Goal: Task Accomplishment & Management: Complete application form

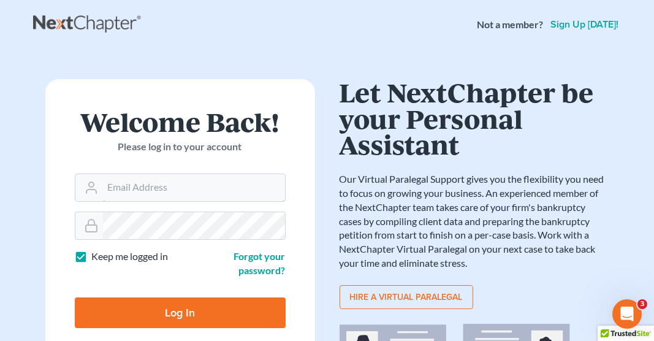
type input "[EMAIL_ADDRESS][DOMAIN_NAME]"
click at [191, 302] on input "Log In" at bounding box center [180, 312] width 211 height 31
type input "Thinking..."
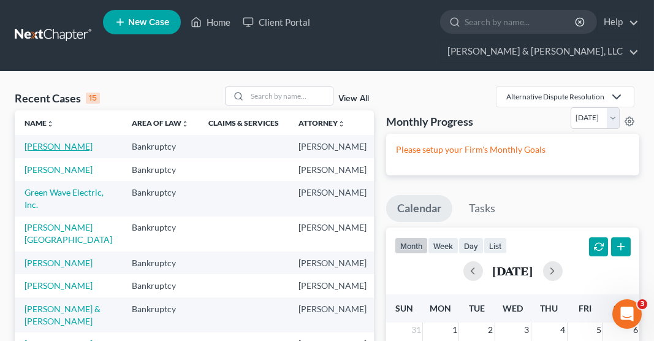
click at [41, 141] on link "Gonzalez-Simmons, James" at bounding box center [59, 146] width 68 height 10
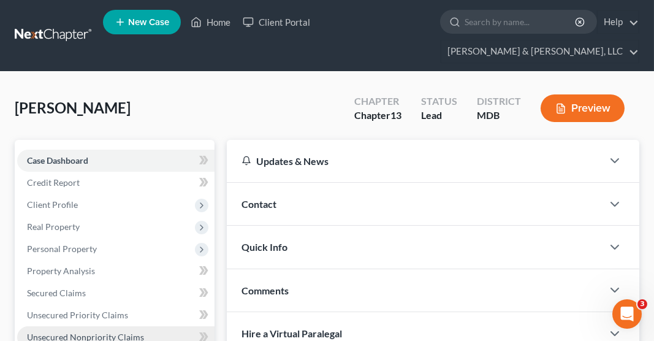
click at [109, 326] on link "Unsecured Nonpriority Claims" at bounding box center [115, 337] width 197 height 22
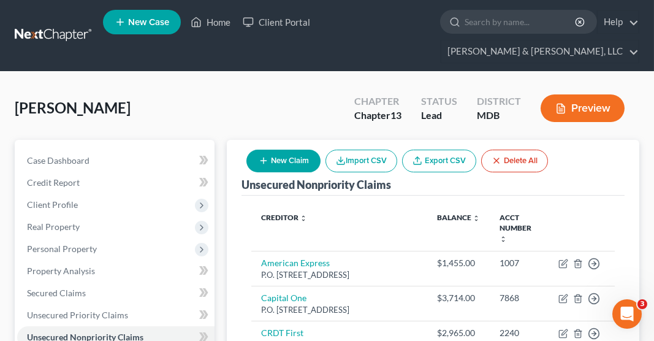
click at [289, 150] on button "New Claim" at bounding box center [283, 161] width 74 height 23
select select "0"
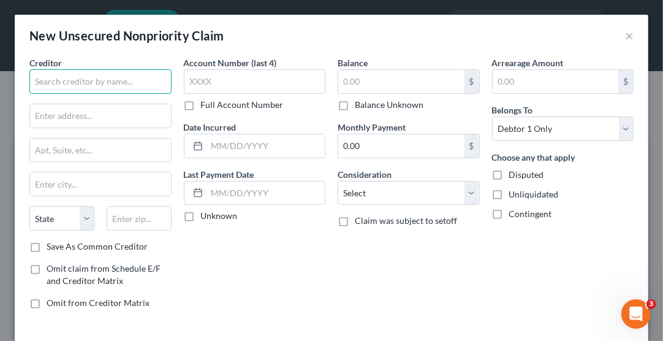
click at [56, 83] on input "text" at bounding box center [100, 81] width 142 height 25
type input "Y"
type input "The Pediatric Center of Frederick"
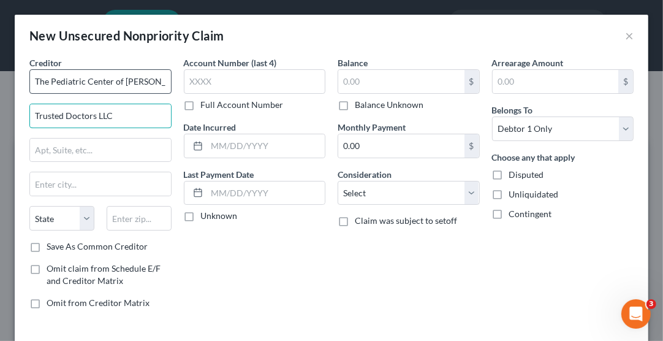
type input "Trusted Doctors LLC"
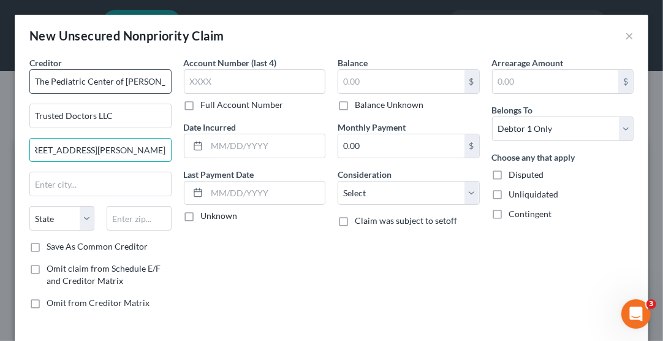
scroll to position [0, 11]
type input "13135 Lee Jackson Mem Hwy; Ste 201"
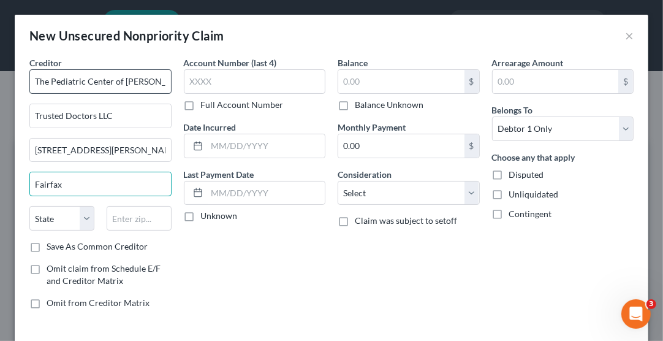
type input "Fairfax"
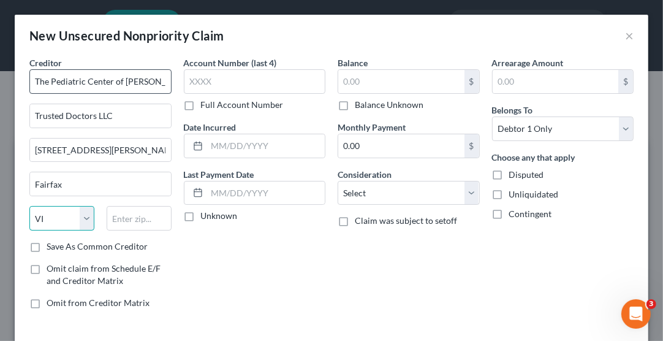
select select "48"
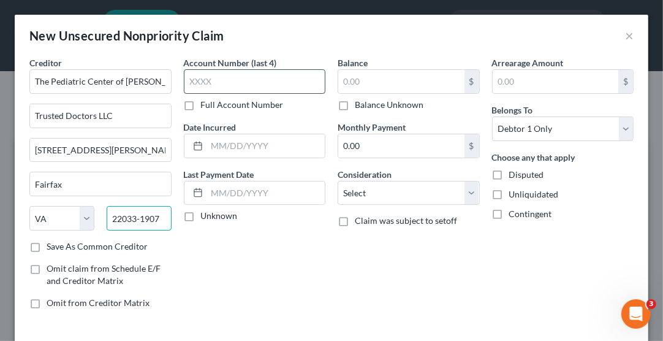
type input "22033-1907"
click at [188, 80] on input "text" at bounding box center [255, 81] width 142 height 25
type input "5339"
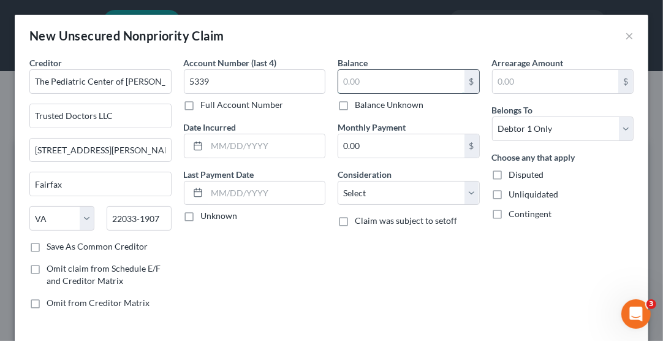
click at [352, 78] on input "text" at bounding box center [401, 81] width 126 height 23
type input "142.98"
click at [538, 75] on input "text" at bounding box center [556, 81] width 126 height 23
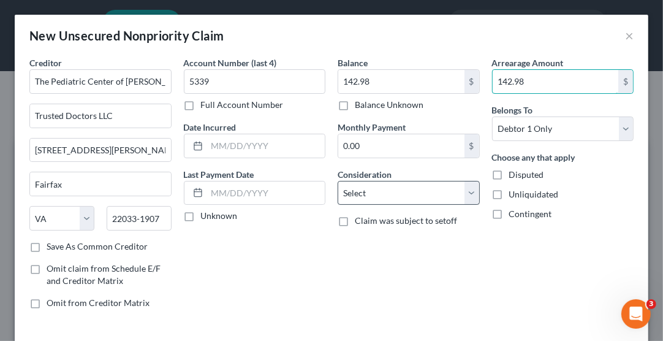
type input "142.98"
click at [392, 191] on select "Select Cable / Satellite Services Collection Agency Credit Card Debt Debt Couns…" at bounding box center [409, 193] width 142 height 25
select select "9"
click at [338, 181] on select "Select Cable / Satellite Services Collection Agency Credit Card Debt Debt Couns…" at bounding box center [409, 193] width 142 height 25
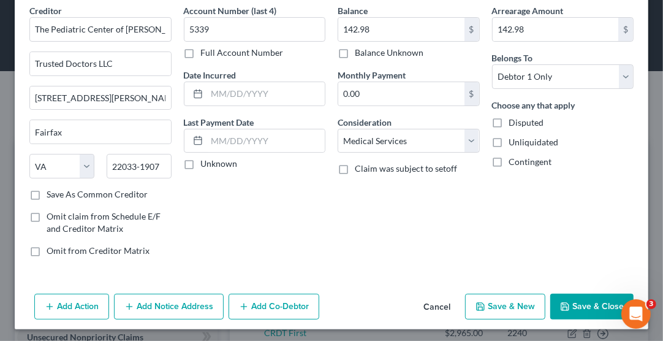
click at [488, 310] on button "Save & New" at bounding box center [505, 307] width 80 height 26
select select "0"
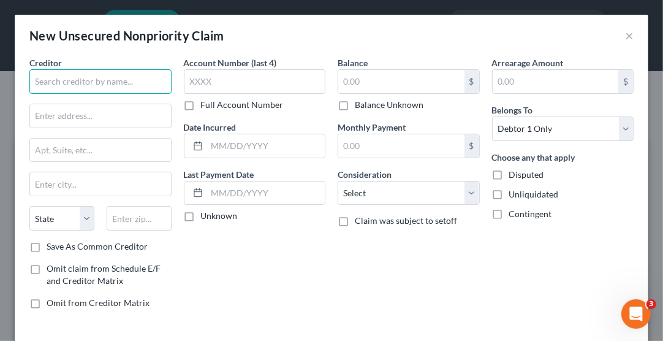
click at [116, 85] on input "text" at bounding box center [100, 81] width 142 height 25
type input "Frederick County Government"
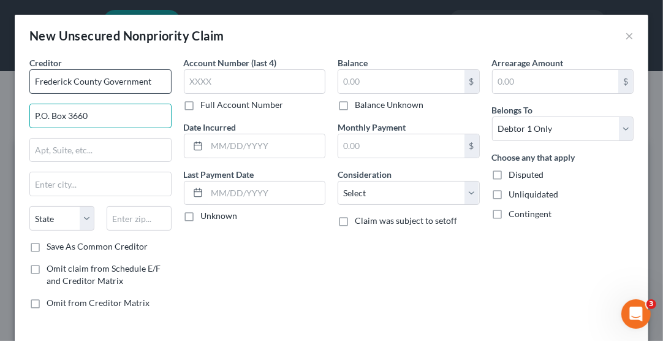
type input "P.O. Box 3660"
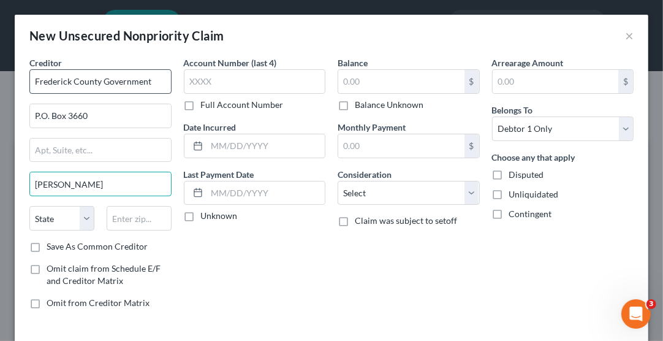
type input "Frederick"
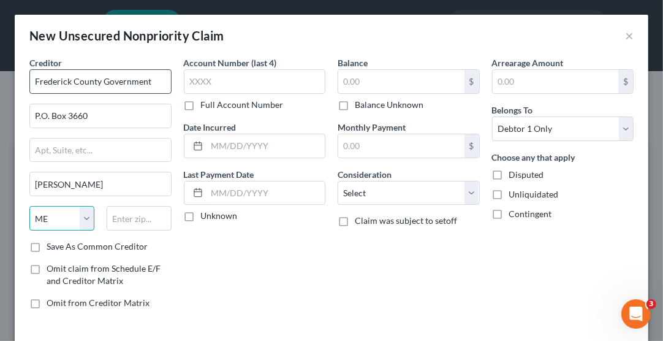
select select "21"
type input "21705"
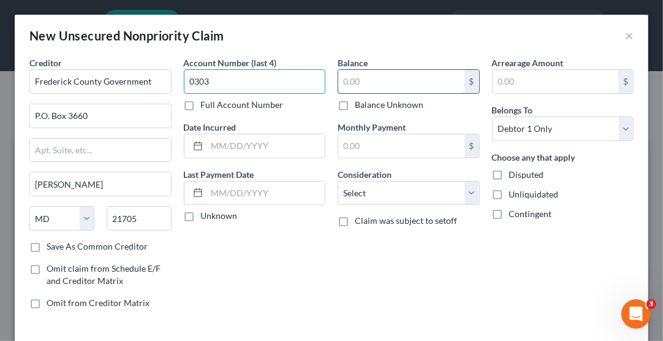
type input "0303"
click at [357, 83] on input "text" at bounding box center [401, 81] width 126 height 23
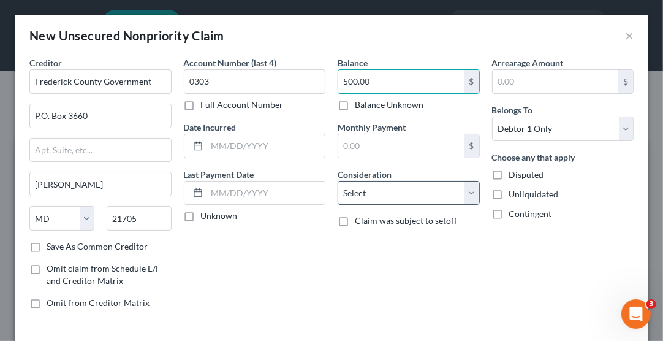
type input "500.00"
click at [386, 194] on select "Select Cable / Satellite Services Collection Agency Credit Card Debt Debt Couns…" at bounding box center [409, 193] width 142 height 25
select select "9"
click at [338, 181] on select "Select Cable / Satellite Services Collection Agency Credit Card Debt Debt Couns…" at bounding box center [409, 193] width 142 height 25
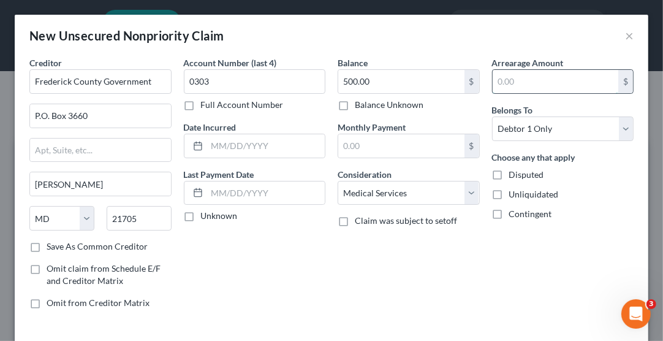
click at [503, 79] on input "text" at bounding box center [556, 81] width 126 height 23
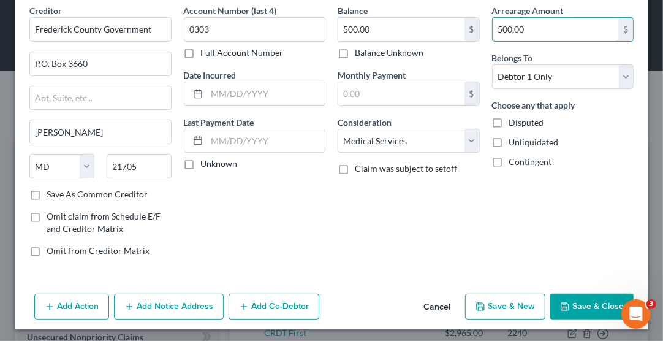
type input "500.00"
click at [503, 304] on button "Save & New" at bounding box center [505, 307] width 80 height 26
select select "0"
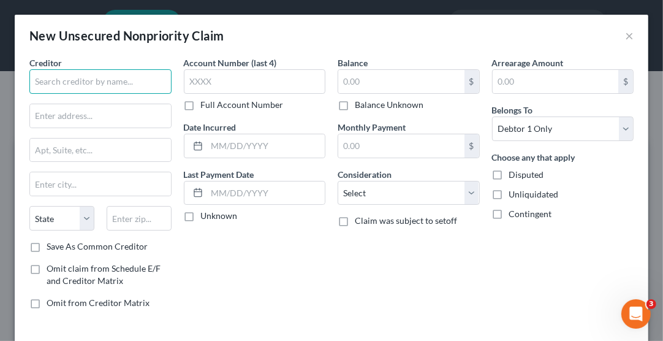
click at [86, 74] on input "text" at bounding box center [100, 81] width 142 height 25
type input "Frederick Health"
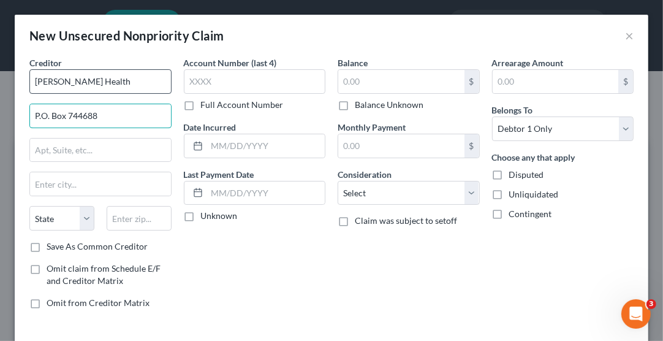
type input "P.O. Box 744688"
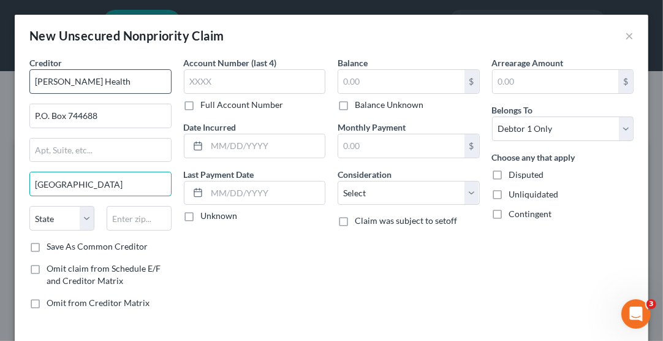
type input "Atlanta"
select select "10"
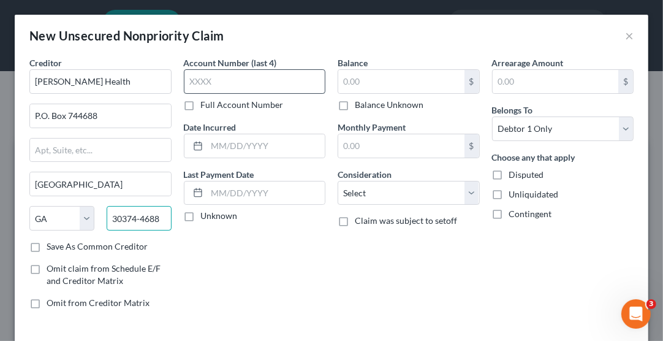
type input "30374-4688"
click at [197, 78] on input "text" at bounding box center [255, 81] width 142 height 25
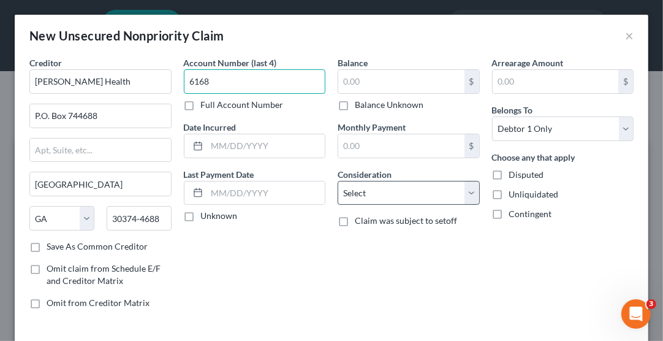
type input "6168"
click at [369, 190] on select "Select Cable / Satellite Services Collection Agency Credit Card Debt Debt Couns…" at bounding box center [409, 193] width 142 height 25
select select "9"
click at [338, 181] on select "Select Cable / Satellite Services Collection Agency Credit Card Debt Debt Couns…" at bounding box center [409, 193] width 142 height 25
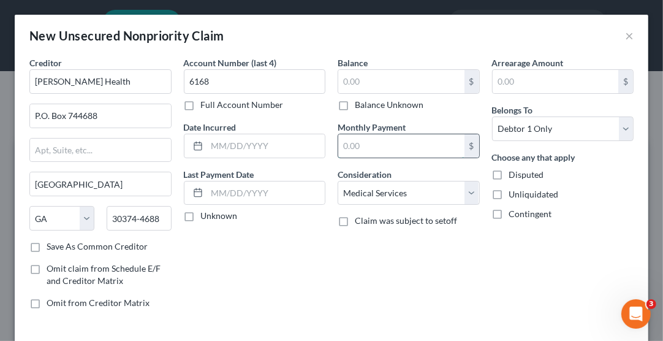
click at [357, 147] on input "text" at bounding box center [401, 145] width 126 height 23
click at [368, 72] on input "text" at bounding box center [401, 81] width 126 height 23
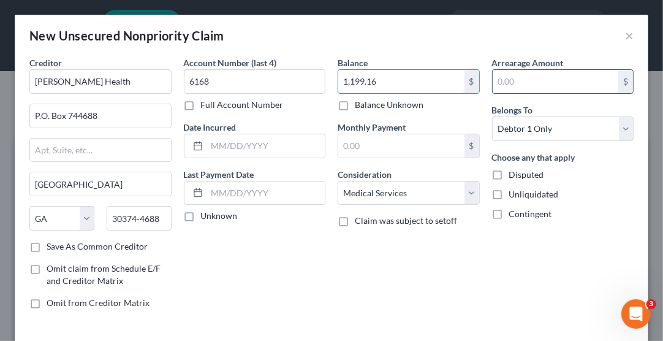
type input "1,199.16"
click at [536, 85] on input "text" at bounding box center [556, 81] width 126 height 23
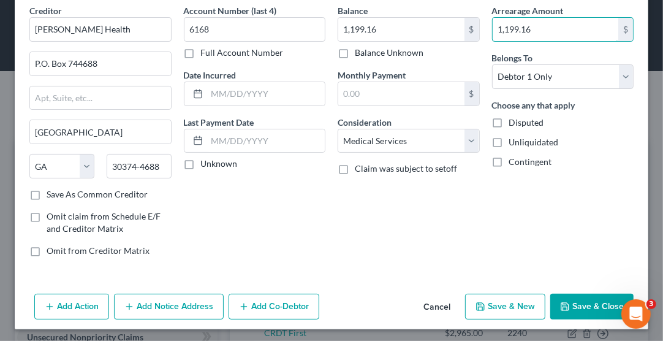
type input "1,199.16"
click at [503, 305] on button "Save & New" at bounding box center [505, 307] width 80 height 26
select select "0"
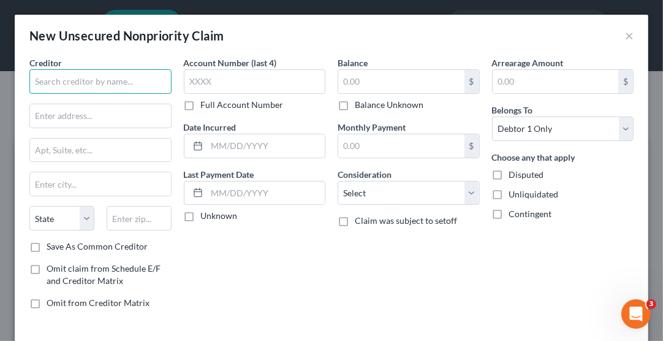
click at [51, 75] on input "text" at bounding box center [100, 81] width 142 height 25
type input "Media Collections, Inc."
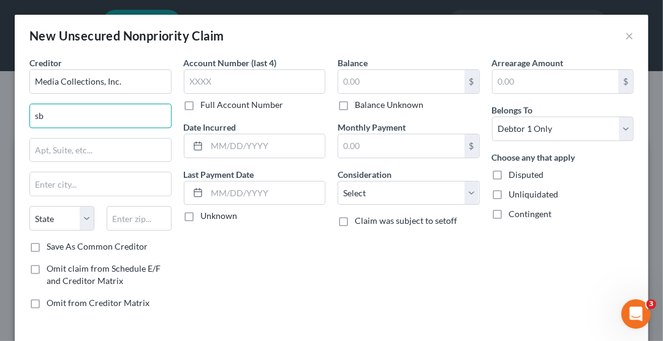
type input "s"
type input "S"
type input "DBA Joseph, Mann & Creed"
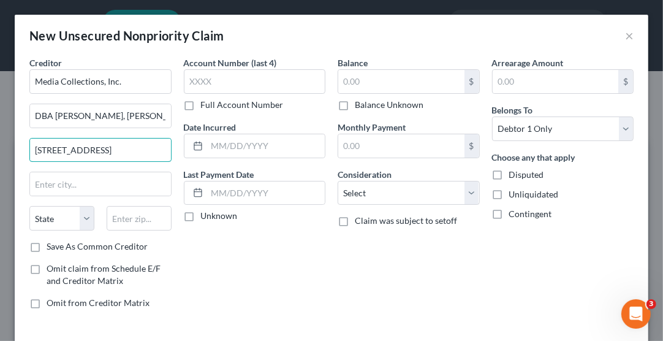
type input "8948 Canyon Falls Blvd., #200"
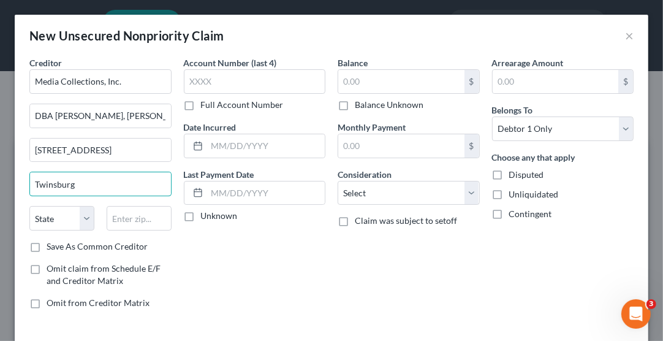
type input "Twinsburg"
select select "36"
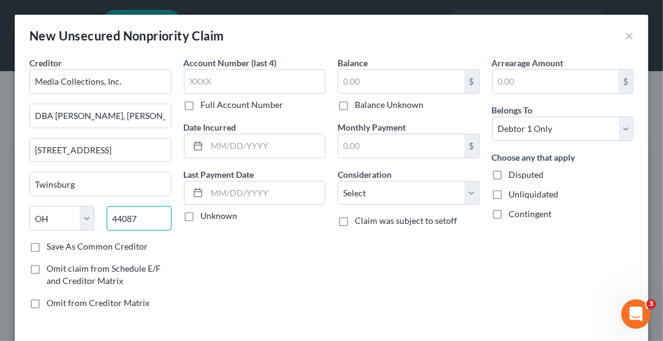
type input "44087"
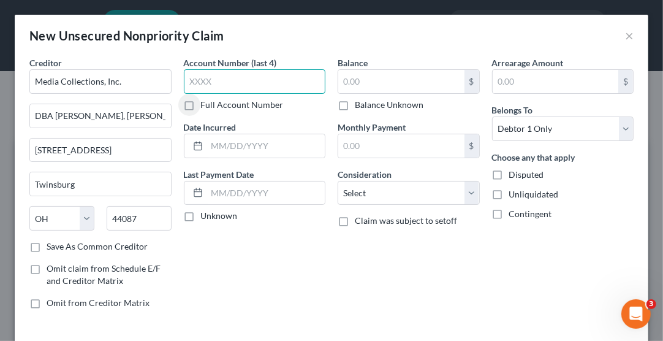
click at [245, 84] on input "text" at bounding box center [255, 81] width 142 height 25
type input "2765"
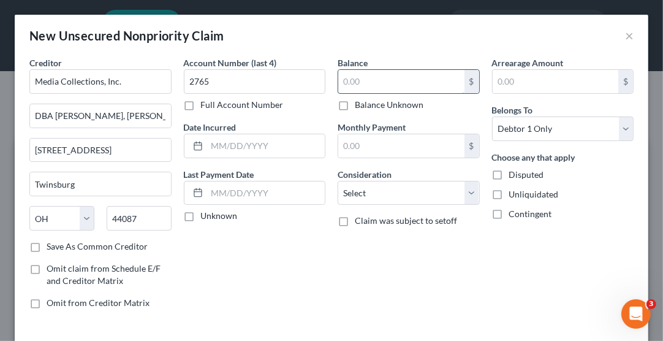
click at [369, 83] on input "text" at bounding box center [401, 81] width 126 height 23
type input "449.84"
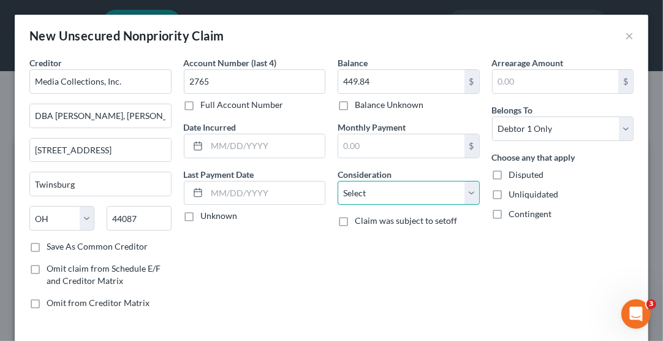
click at [370, 189] on select "Select Cable / Satellite Services Collection Agency Credit Card Debt Debt Couns…" at bounding box center [409, 193] width 142 height 25
select select "18"
click at [338, 181] on select "Select Cable / Satellite Services Collection Agency Credit Card Debt Debt Couns…" at bounding box center [409, 193] width 142 height 25
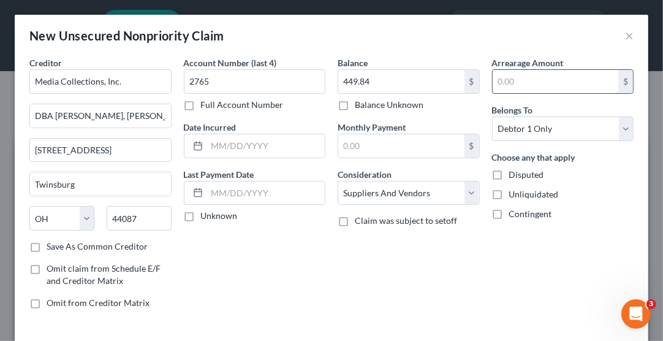
click at [506, 78] on input "text" at bounding box center [556, 81] width 126 height 23
type input "449.84"
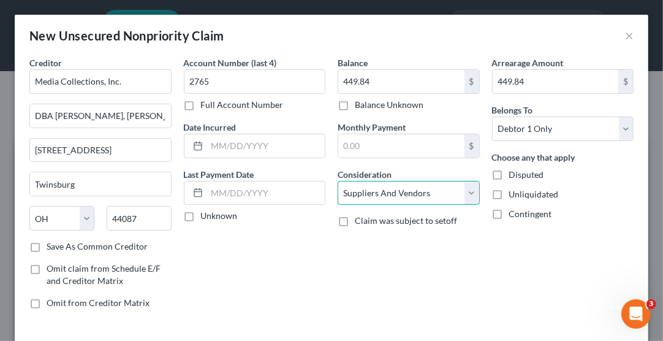
click at [407, 189] on select "Select Cable / Satellite Services Collection Agency Credit Card Debt Debt Couns…" at bounding box center [409, 193] width 142 height 25
select select "1"
click at [338, 181] on select "Select Cable / Satellite Services Collection Agency Credit Card Debt Debt Couns…" at bounding box center [409, 193] width 142 height 25
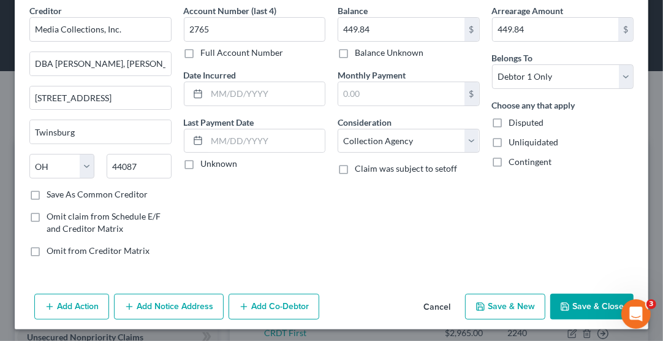
click at [503, 308] on button "Save & New" at bounding box center [505, 307] width 80 height 26
select select "0"
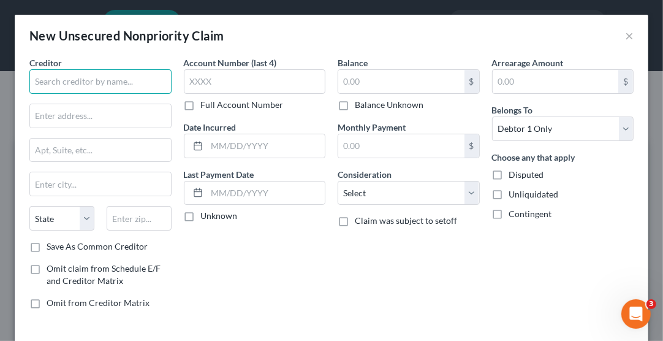
click at [97, 78] on input "text" at bounding box center [100, 81] width 142 height 25
type input "Hospitalist Medicine Physicians of Maryland PC"
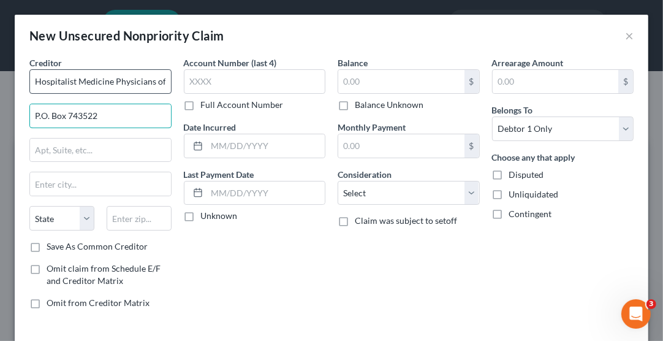
type input "P.O. Box 743522"
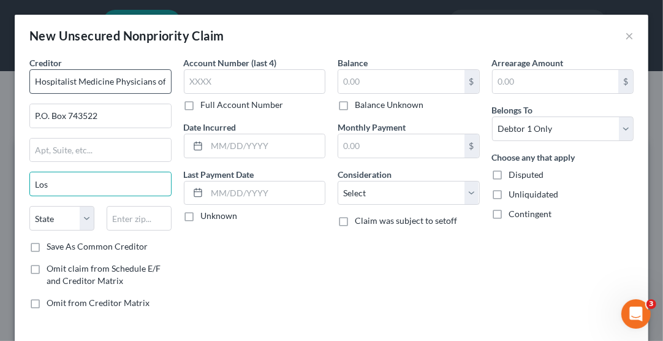
type input "Los Angeles"
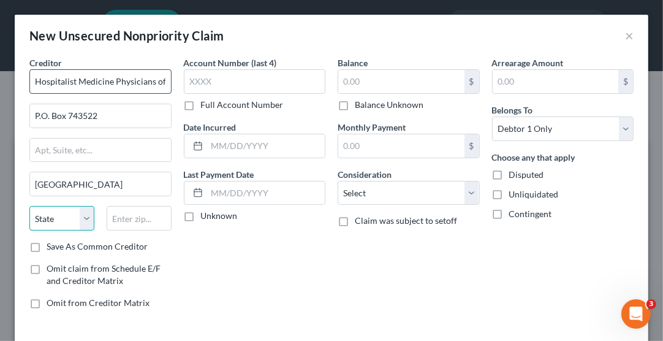
select select "4"
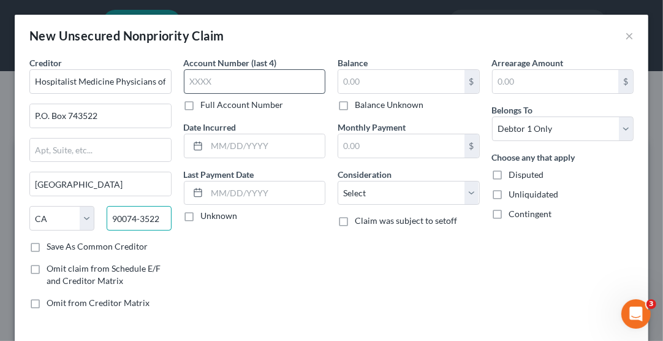
type input "90074-3522"
click at [202, 76] on input "text" at bounding box center [255, 81] width 142 height 25
type input "DP08"
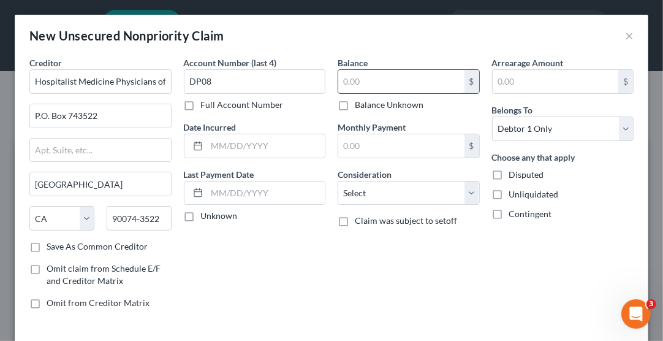
click at [377, 82] on input "text" at bounding box center [401, 81] width 126 height 23
type input "513.00"
click at [531, 86] on input "text" at bounding box center [556, 81] width 126 height 23
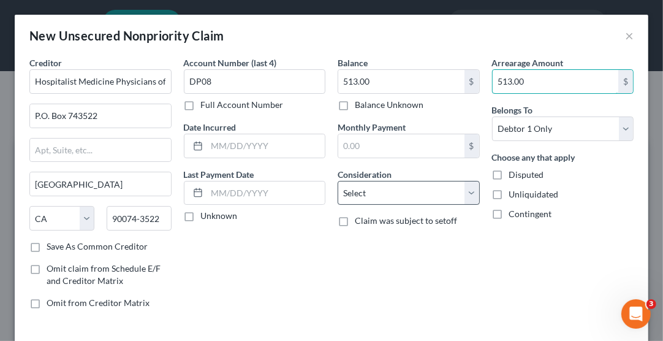
type input "513.00"
click at [393, 197] on select "Select Cable / Satellite Services Collection Agency Credit Card Debt Debt Couns…" at bounding box center [409, 193] width 142 height 25
select select "9"
click at [338, 181] on select "Select Cable / Satellite Services Collection Agency Credit Card Debt Debt Couns…" at bounding box center [409, 193] width 142 height 25
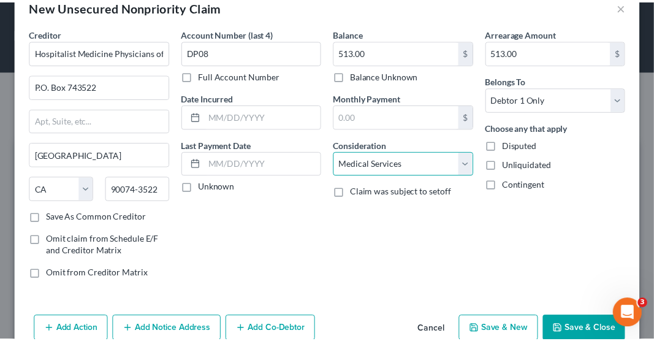
scroll to position [52, 0]
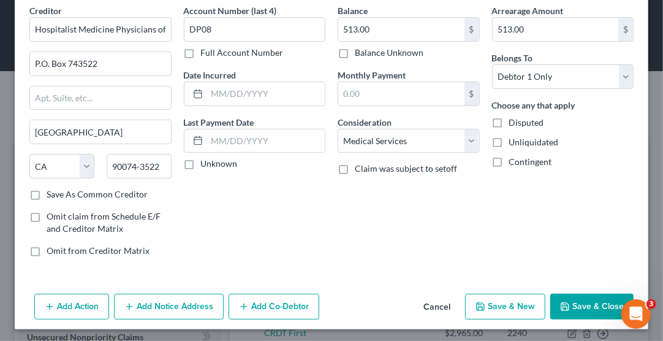
click at [501, 303] on button "Save & New" at bounding box center [505, 307] width 80 height 26
select select "0"
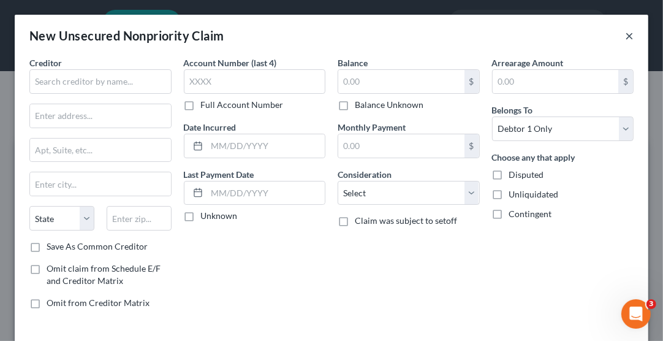
click at [625, 32] on button "×" at bounding box center [629, 35] width 9 height 15
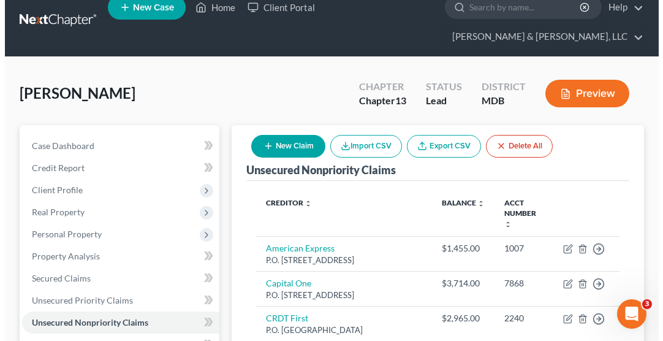
scroll to position [0, 0]
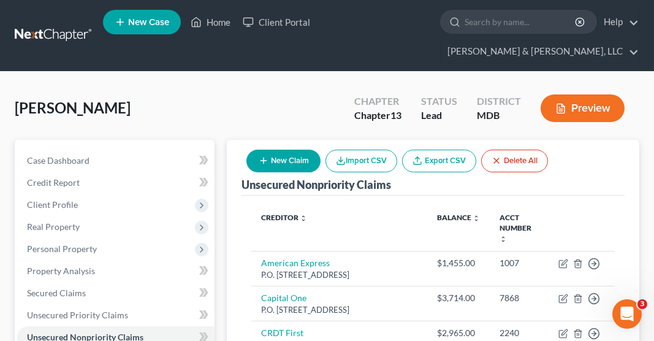
click at [282, 150] on button "New Claim" at bounding box center [283, 161] width 74 height 23
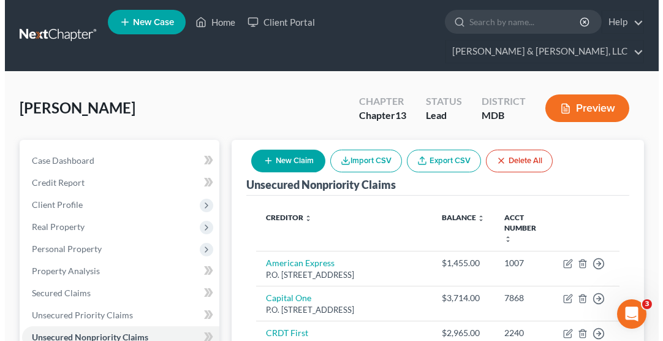
select select "0"
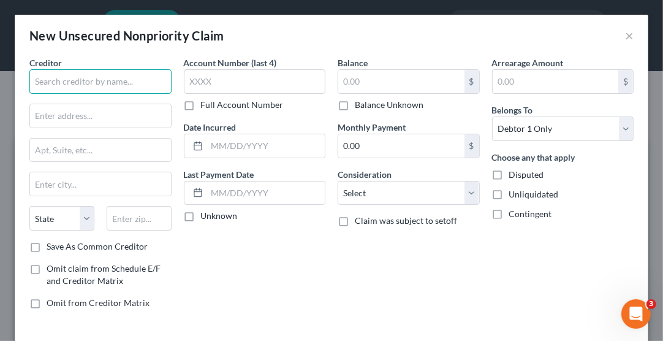
click at [131, 83] on input "text" at bounding box center [100, 81] width 142 height 25
type input "Schrier Tolin & Wagman"
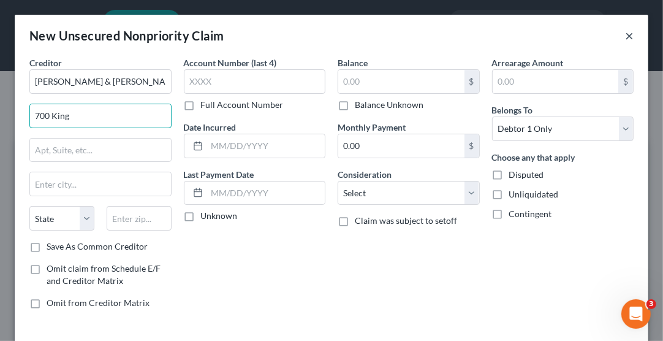
type input "700 King Farm Blvd, Suite 625"
click at [111, 187] on input "text" at bounding box center [100, 183] width 141 height 23
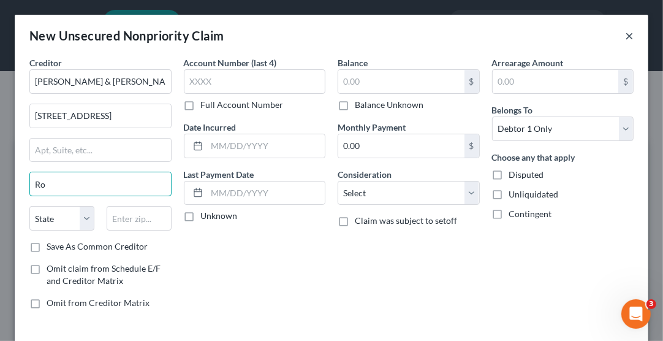
type input "Rockville"
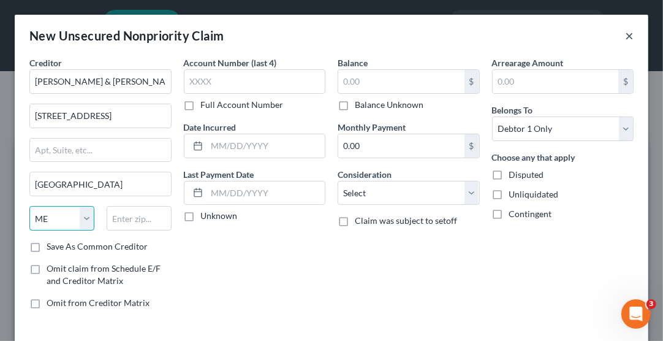
select select "21"
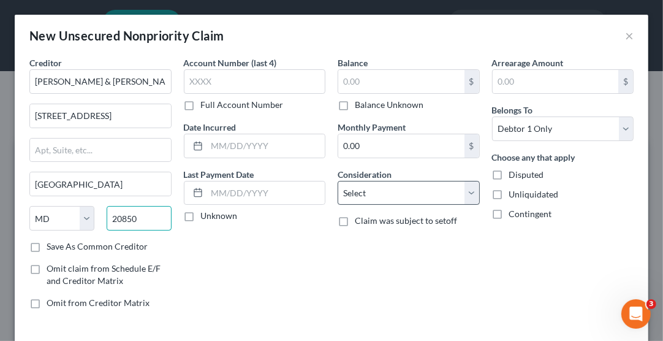
type input "20850"
click at [376, 195] on select "Select Cable / Satellite Services Collection Agency Credit Card Debt Debt Couns…" at bounding box center [409, 193] width 142 height 25
select select "1"
click at [338, 181] on select "Select Cable / Satellite Services Collection Agency Credit Card Debt Debt Couns…" at bounding box center [409, 193] width 142 height 25
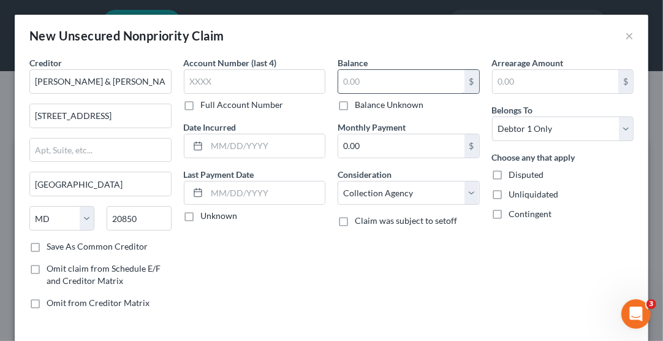
click at [377, 75] on input "text" at bounding box center [401, 81] width 126 height 23
type input "5,035.00"
click at [516, 80] on input "text" at bounding box center [556, 81] width 126 height 23
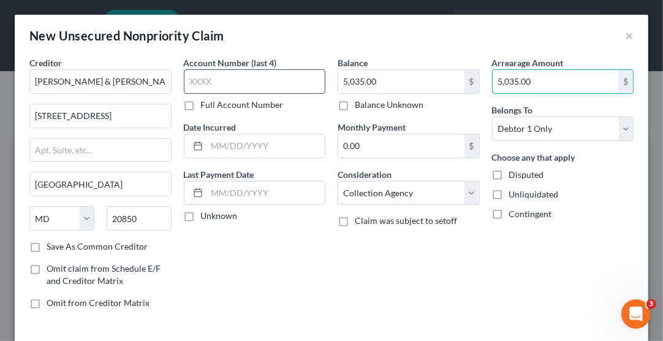
type input "5,035.00"
click at [226, 75] on input "text" at bounding box center [255, 81] width 142 height 25
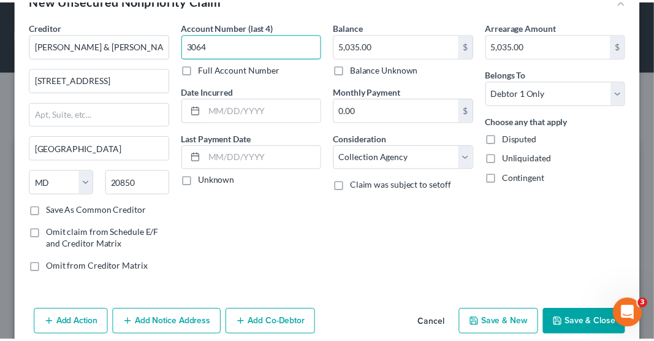
scroll to position [52, 0]
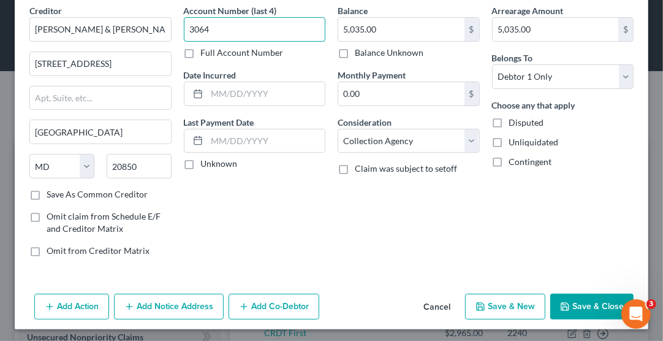
type input "3064"
click at [502, 303] on button "Save & New" at bounding box center [505, 307] width 80 height 26
select select "0"
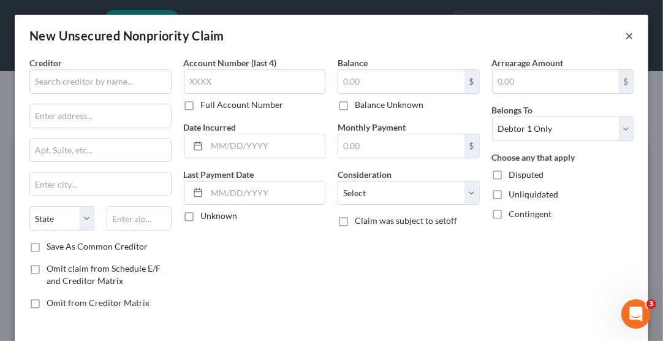
click at [625, 36] on button "×" at bounding box center [629, 35] width 9 height 15
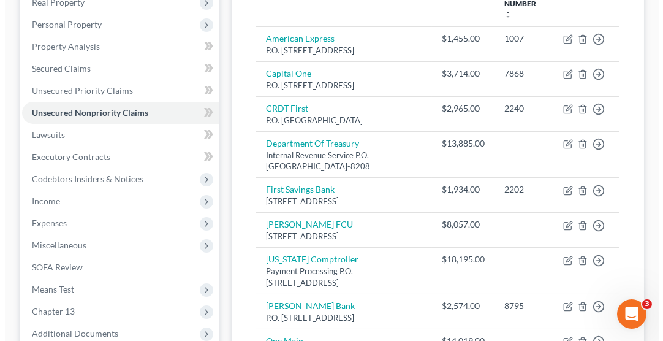
scroll to position [0, 0]
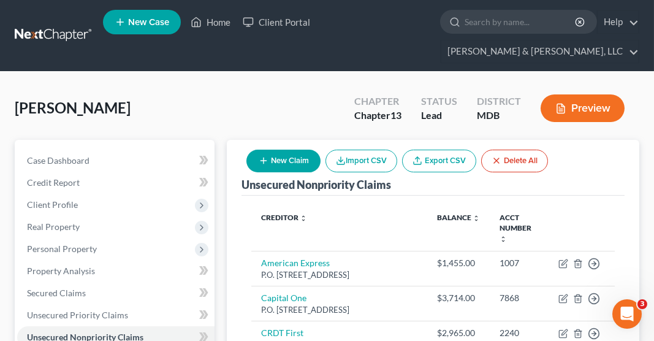
click at [291, 150] on button "New Claim" at bounding box center [283, 161] width 74 height 23
select select "0"
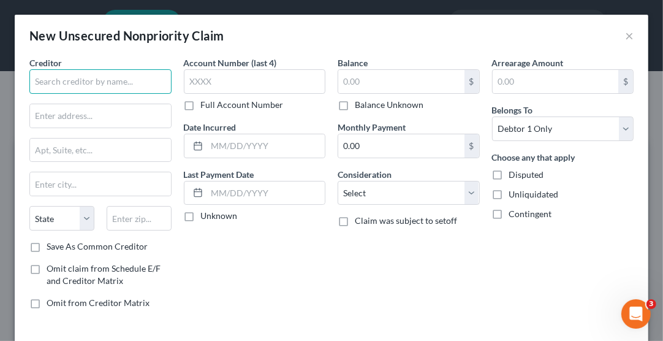
click at [125, 82] on input "text" at bounding box center [100, 81] width 142 height 25
type input "Kafapult Group Inc"
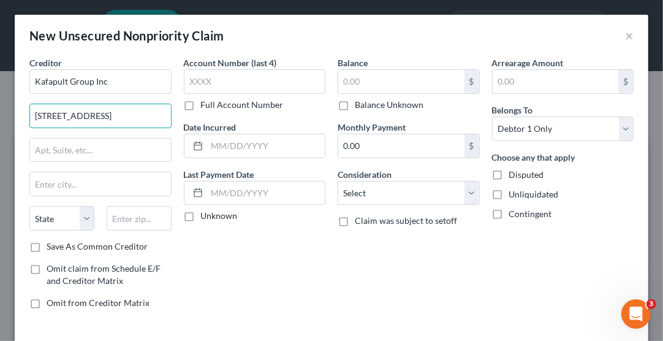
type input "5360 Legacy Drive"
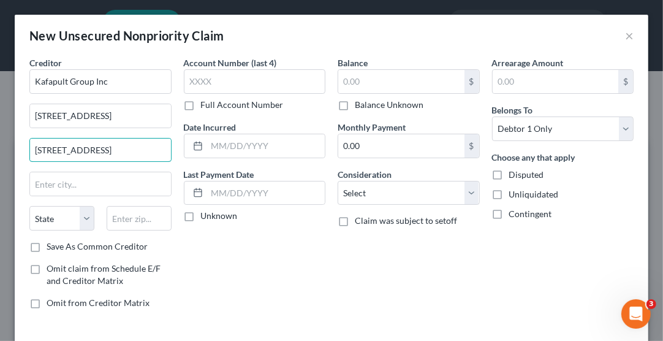
type input "Building 2 Ste 135"
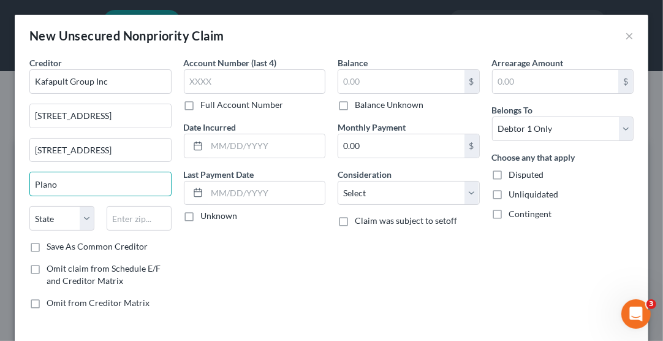
type input "Plano"
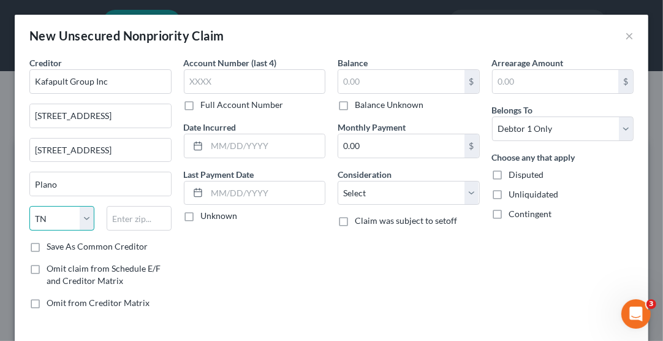
select select "45"
type input "75024"
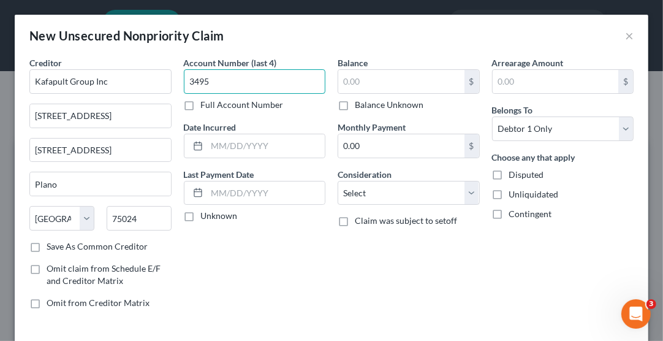
type input "3495"
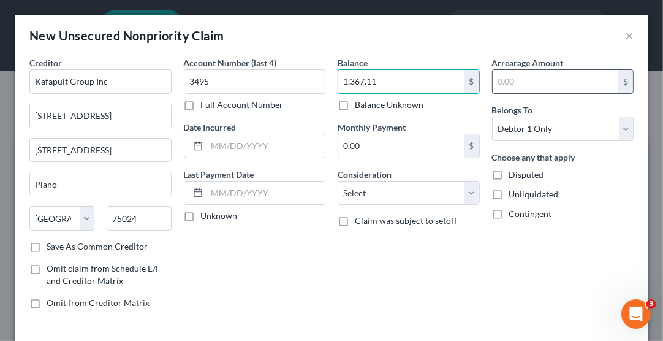
type input "1,367.11"
click at [522, 85] on input "text" at bounding box center [556, 81] width 126 height 23
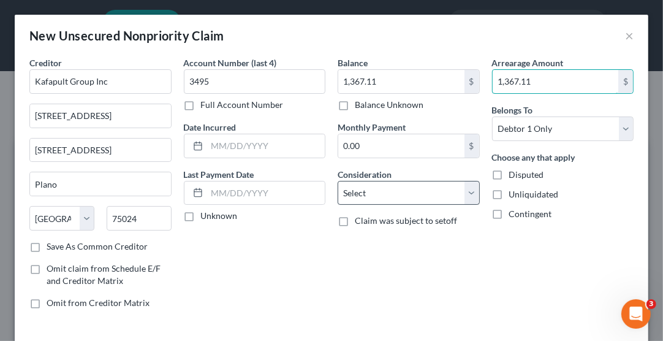
type input "1,367.11"
click at [375, 195] on select "Select Cable / Satellite Services Collection Agency Credit Card Debt Debt Couns…" at bounding box center [409, 193] width 142 height 25
select select "10"
click at [338, 181] on select "Select Cable / Satellite Services Collection Agency Credit Card Debt Debt Couns…" at bounding box center [409, 193] width 142 height 25
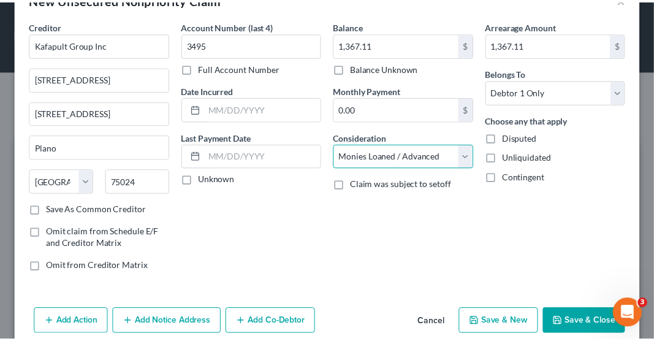
scroll to position [52, 0]
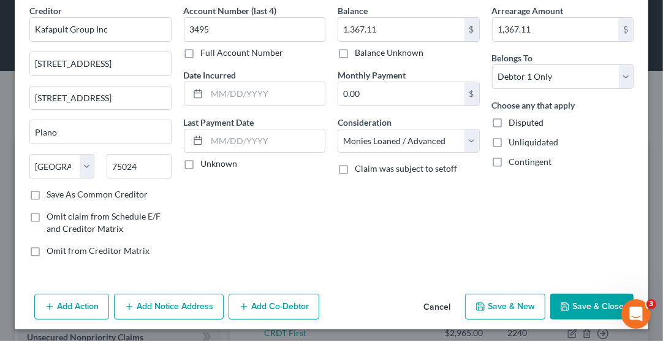
click at [503, 305] on button "Save & New" at bounding box center [505, 307] width 80 height 26
select select "0"
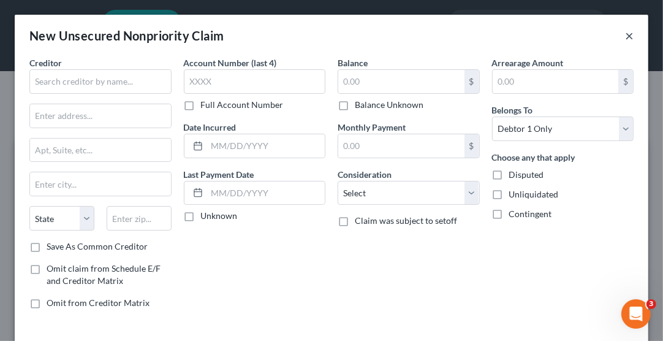
click at [625, 39] on button "×" at bounding box center [629, 35] width 9 height 15
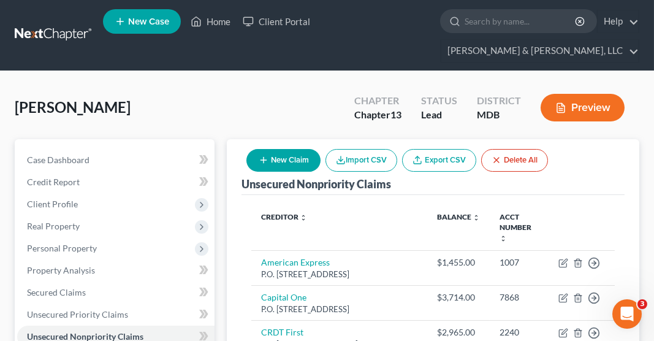
scroll to position [0, 0]
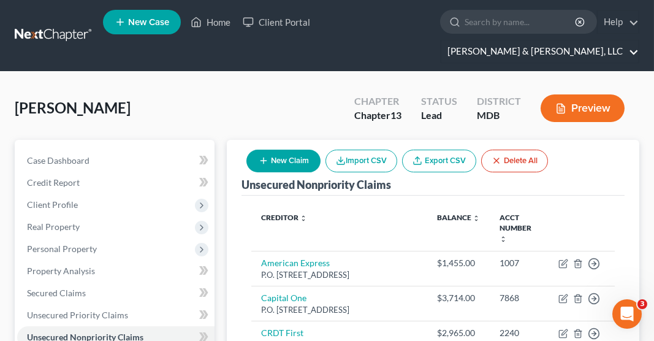
click at [589, 40] on link "Russell & Heffner, LLC" at bounding box center [539, 51] width 197 height 22
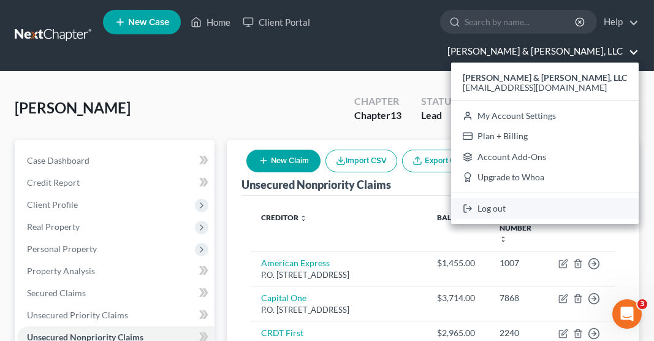
click at [552, 198] on link "Log out" at bounding box center [545, 208] width 188 height 21
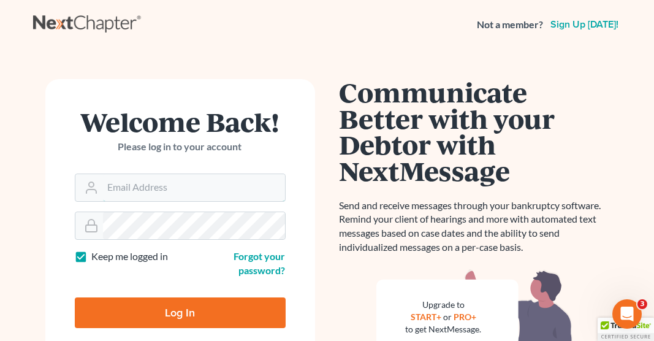
type input "patrhlaw@comcast.net"
click at [231, 310] on input "Log In" at bounding box center [180, 312] width 211 height 31
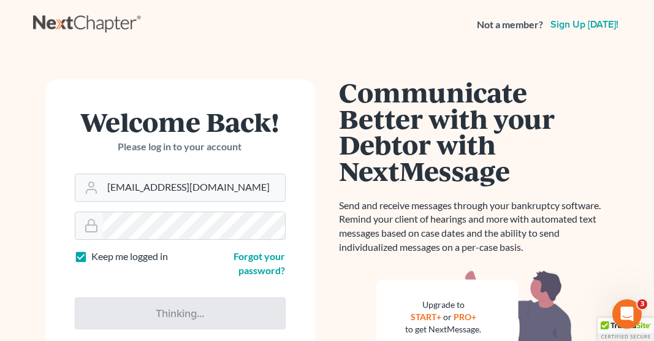
type input "Thinking..."
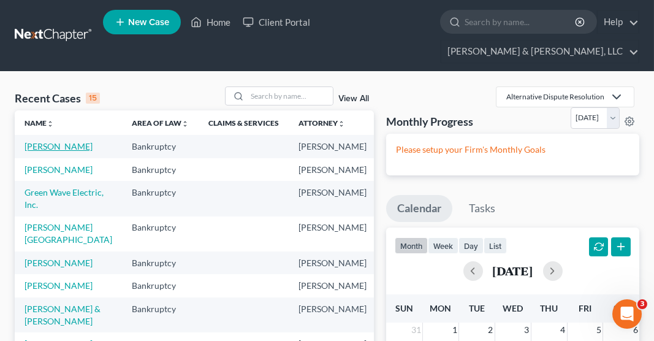
click at [42, 141] on link "Gonzalez-Simmons, James" at bounding box center [59, 146] width 68 height 10
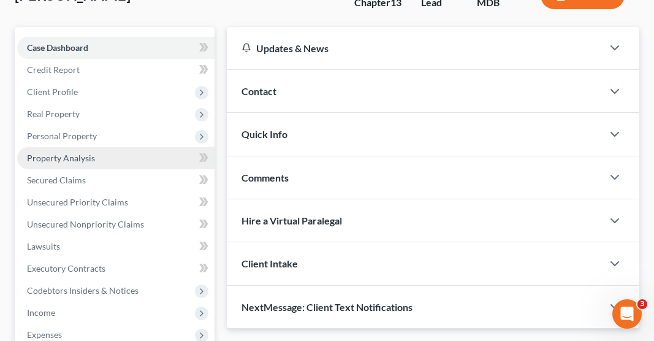
scroll to position [115, 0]
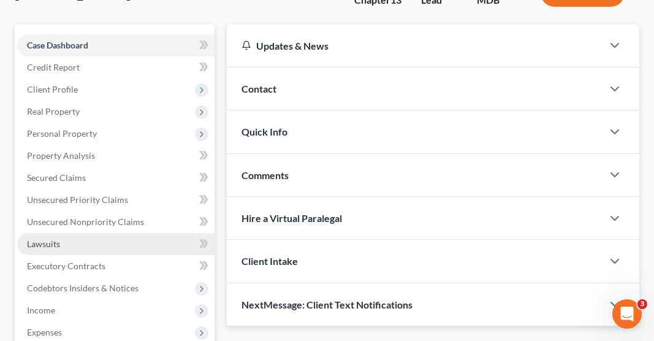
click at [52, 239] on span "Lawsuits" at bounding box center [43, 244] width 33 height 10
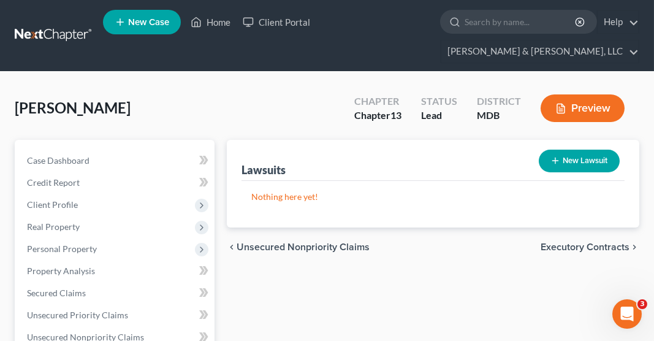
click at [579, 150] on button "New Lawsuit" at bounding box center [579, 161] width 81 height 23
select select "0"
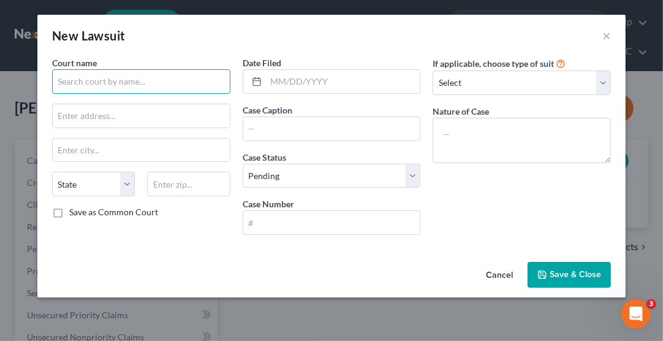
click at [153, 78] on input "text" at bounding box center [141, 81] width 178 height 25
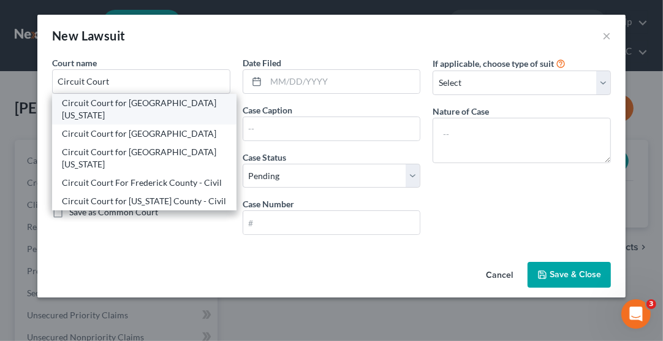
click at [145, 105] on div "Circuit Court for Frederick County Maryland" at bounding box center [144, 109] width 165 height 25
type input "Circuit Court for Frederick County Maryland"
type input "100 W. Patrick St."
type input "Frederick"
select select "21"
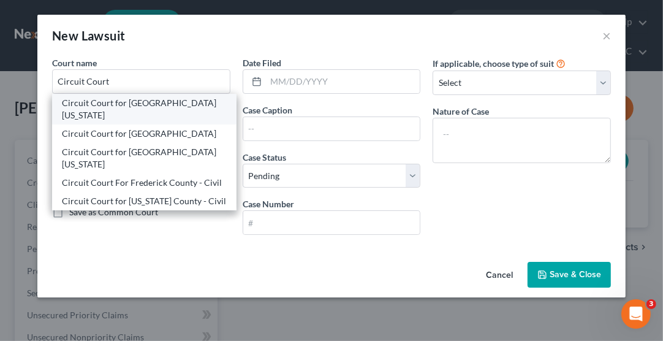
type input "21701"
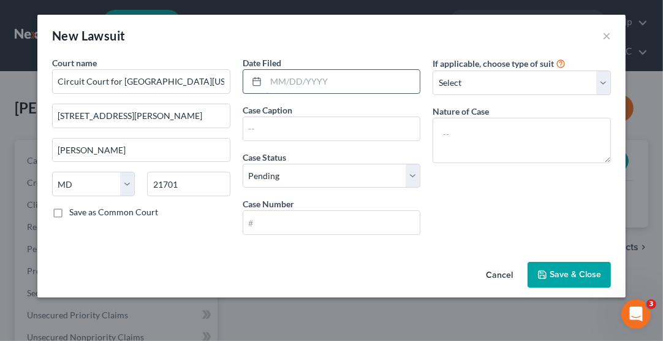
click at [287, 79] on input "text" at bounding box center [343, 81] width 155 height 23
type input "05/22/2025"
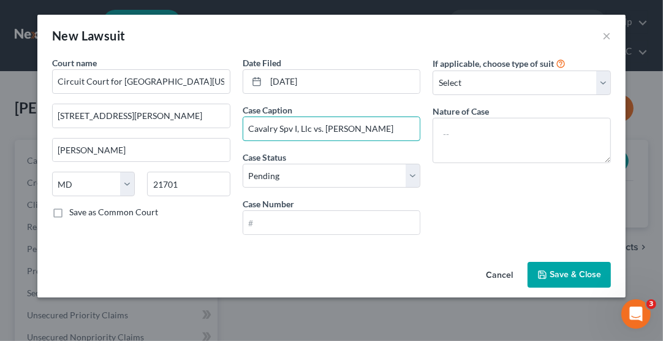
scroll to position [0, 4]
type input "Cavalry Spv I, Llc vs. James Gonzalez-simmons"
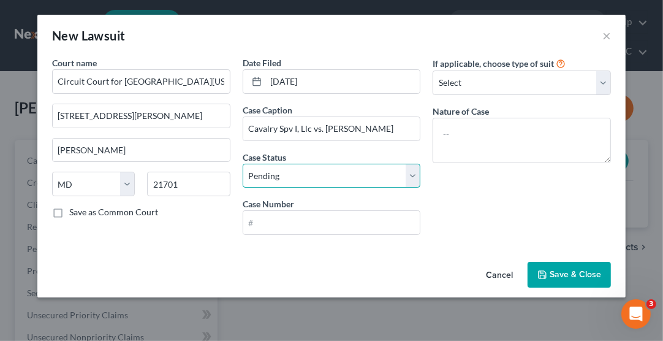
scroll to position [0, 0]
click at [330, 177] on select "Select Pending On Appeal Concluded" at bounding box center [332, 176] width 178 height 25
select select "2"
click at [243, 164] on select "Select Pending On Appeal Concluded" at bounding box center [332, 176] width 178 height 25
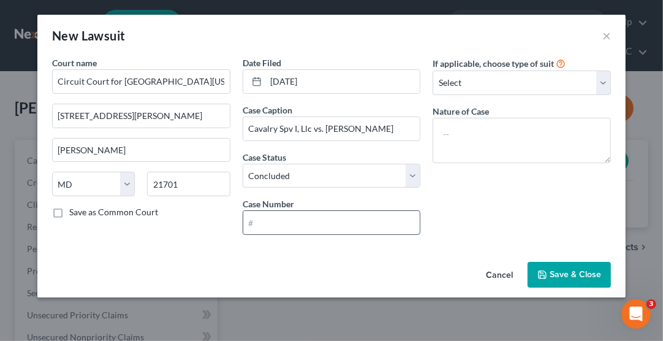
click at [299, 226] on input "text" at bounding box center [331, 222] width 177 height 23
type input "C-10-JG-25-001999"
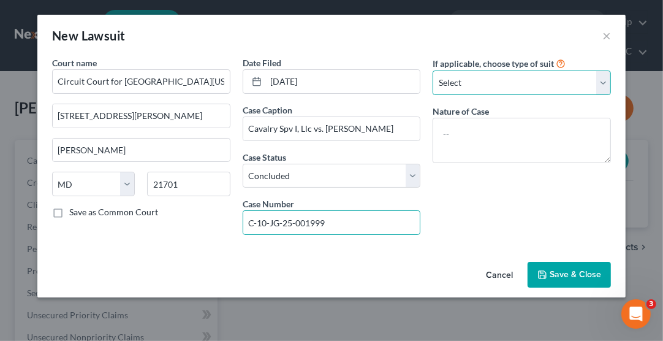
click at [481, 86] on select "Select Repossession Garnishment Foreclosure Attached, Seized, Or Levied Other" at bounding box center [522, 83] width 178 height 25
select select "4"
click at [433, 71] on select "Select Repossession Garnishment Foreclosure Attached, Seized, Or Levied Other" at bounding box center [522, 83] width 178 height 25
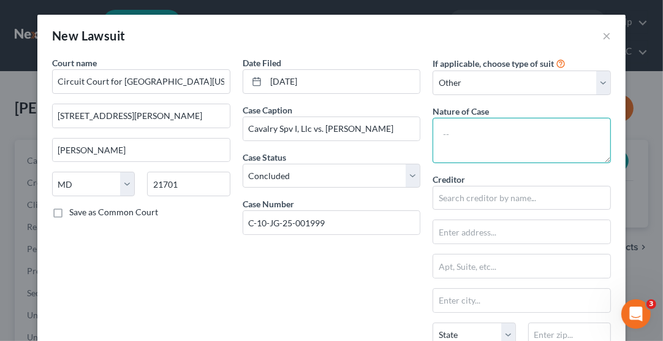
click at [477, 138] on textarea at bounding box center [522, 140] width 178 height 45
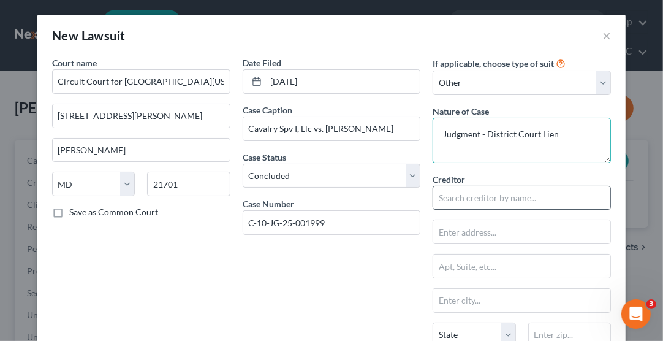
type textarea "Judgment - District Court Lien"
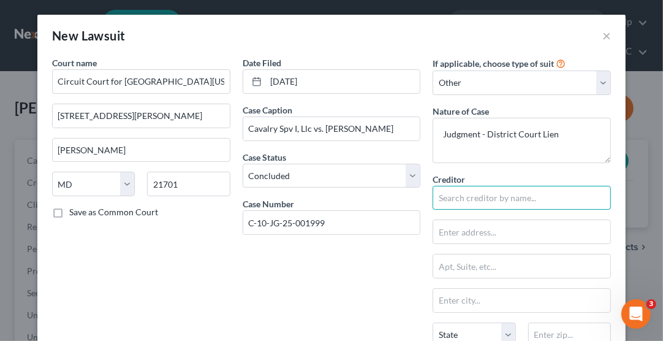
click at [475, 194] on input "text" at bounding box center [522, 198] width 178 height 25
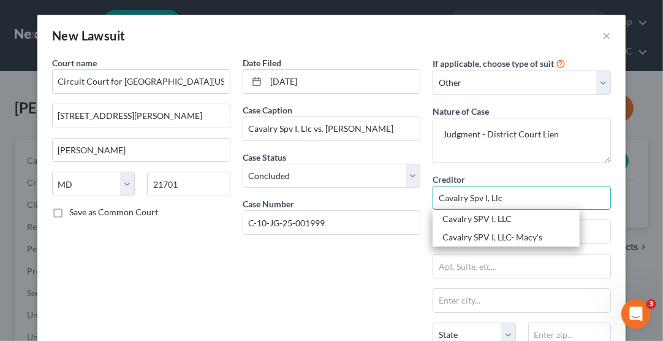
type input "Cavalry Spv I, Llc"
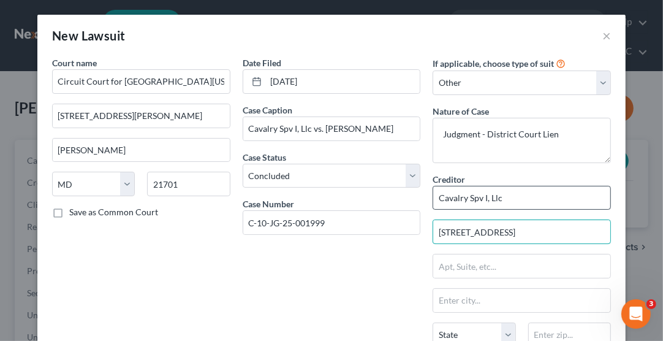
type input "1 American Lane"
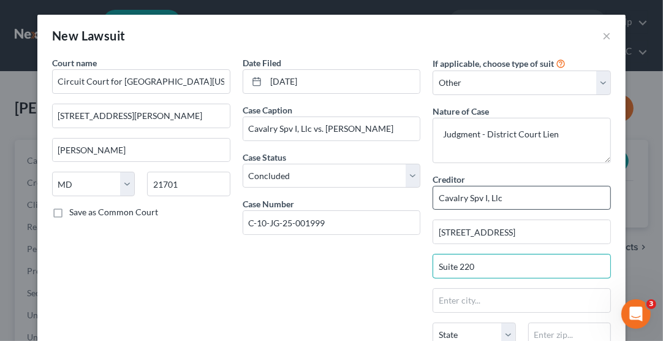
type input "Suite 220"
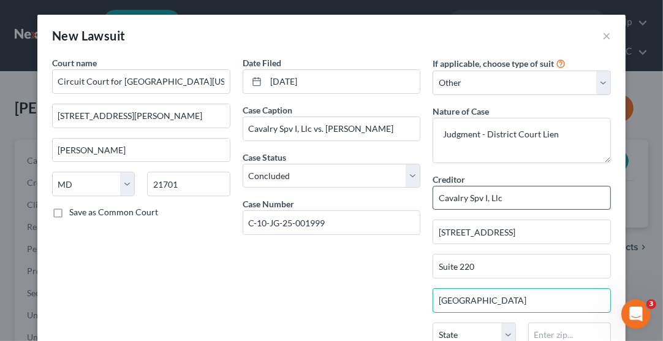
type input "Greenwich"
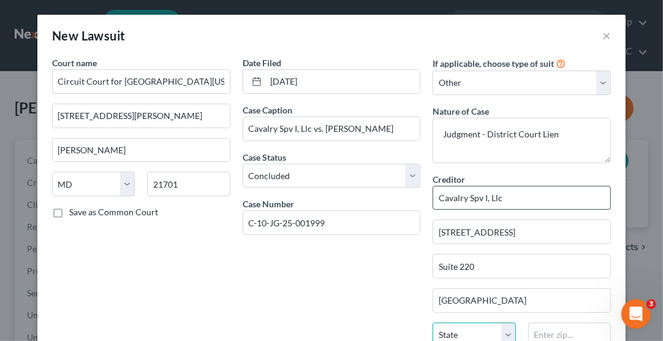
scroll to position [2, 0]
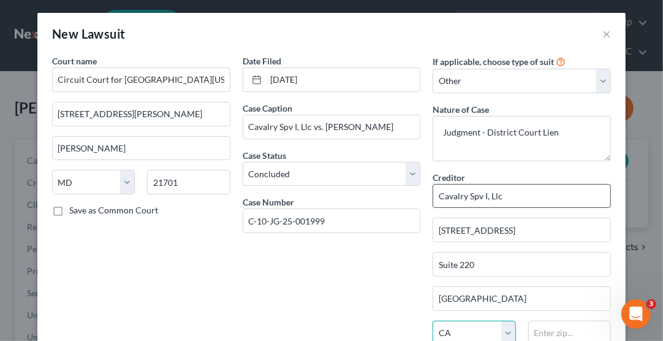
select select "6"
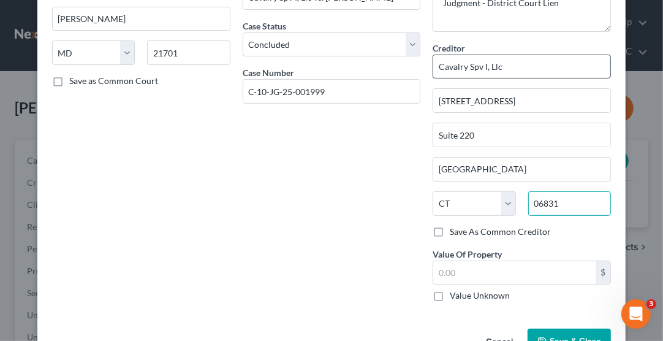
scroll to position [147, 0]
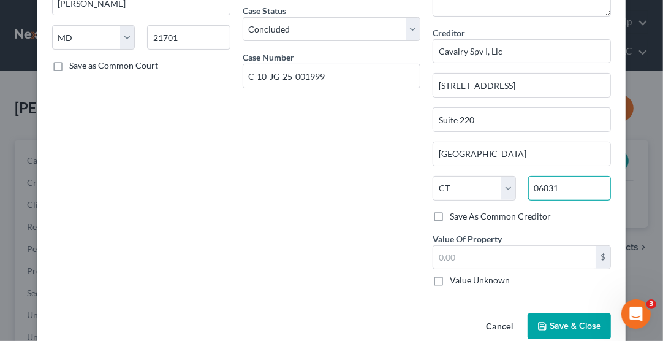
type input "06831"
click at [552, 328] on button "Save & Close" at bounding box center [569, 326] width 83 height 26
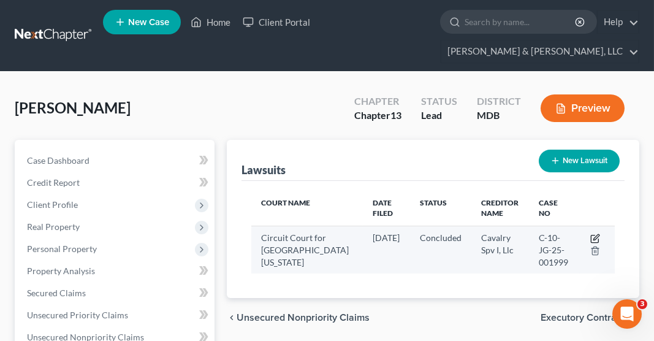
click at [596, 234] on icon "button" at bounding box center [597, 237] width 6 height 6
select select "21"
select select "2"
select select "4"
select select "6"
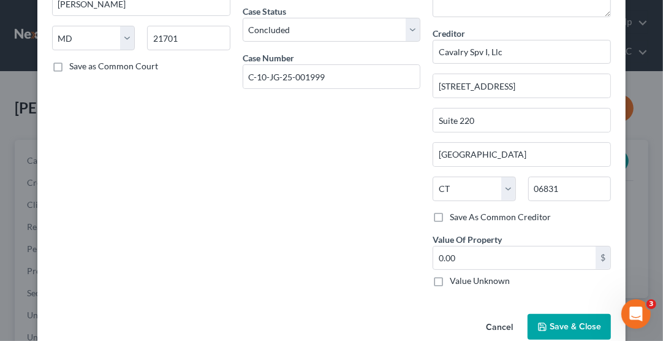
scroll to position [164, 0]
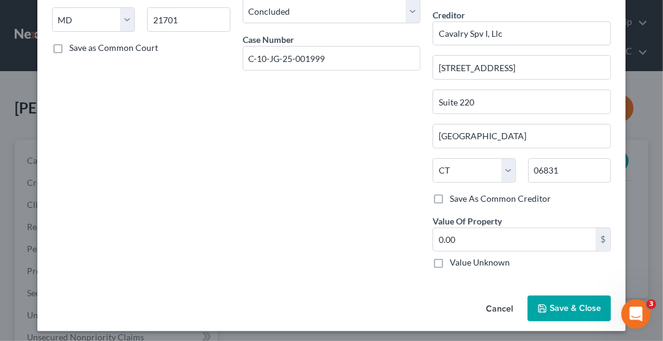
click at [564, 303] on span "Save & Close" at bounding box center [576, 308] width 52 height 10
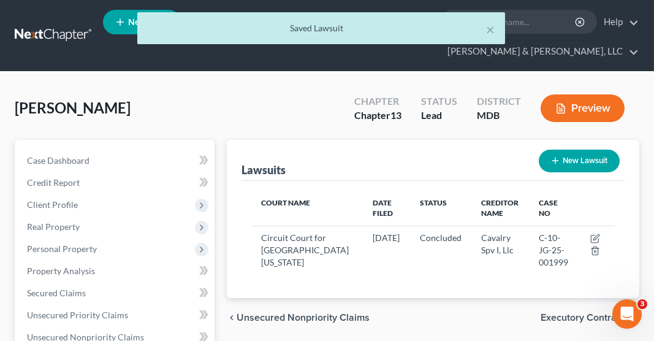
click at [576, 150] on button "New Lawsuit" at bounding box center [579, 161] width 81 height 23
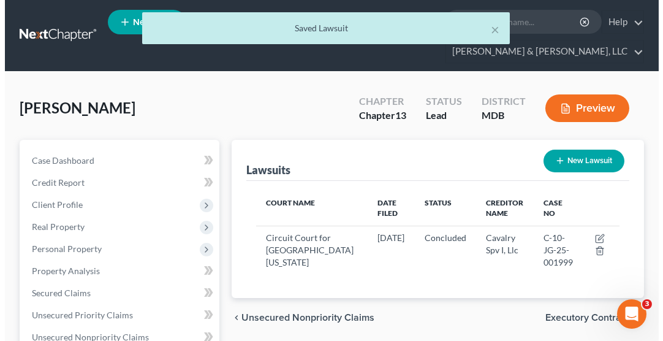
select select "0"
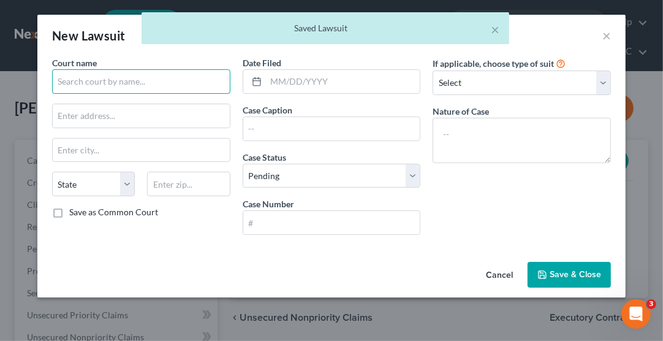
click at [160, 83] on input "text" at bounding box center [141, 81] width 178 height 25
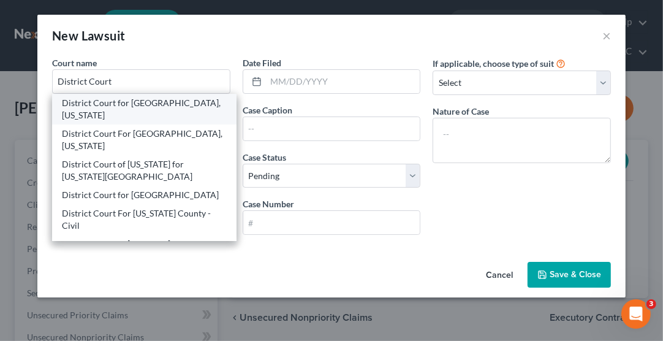
click at [167, 108] on div "District Court for Frederick County, Maryland" at bounding box center [144, 109] width 165 height 25
type input "District Court for Frederick County, Maryland"
type input "100 W. Patrick St."
type input "Frederick"
select select "21"
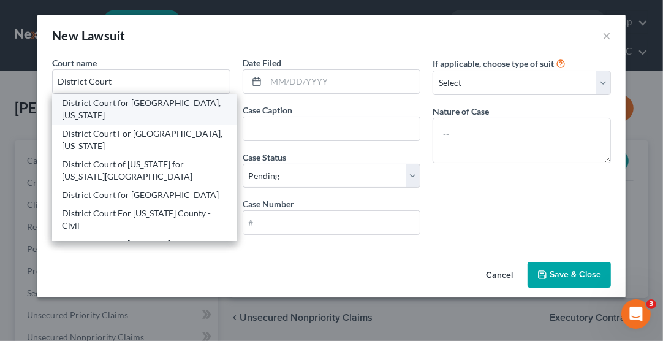
type input "21701"
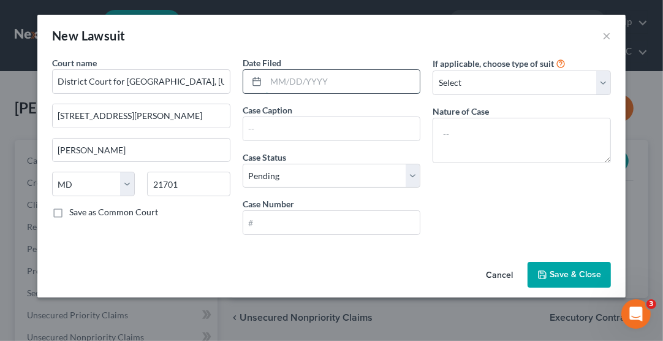
click at [282, 81] on input "text" at bounding box center [343, 81] width 155 height 23
type input "02/06/2025"
click at [315, 129] on input "text" at bounding box center [331, 128] width 177 height 23
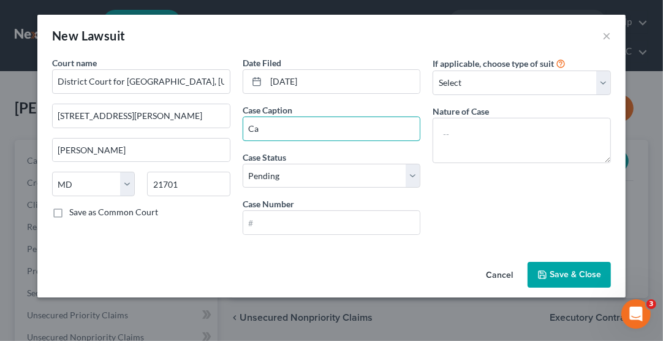
type input "Cavalry Spv I, Llc vs. James Gonzalez-simmons"
click at [394, 132] on input "Cavalry Spv I, Llc vs. James Gonzalez-simmons" at bounding box center [331, 128] width 177 height 23
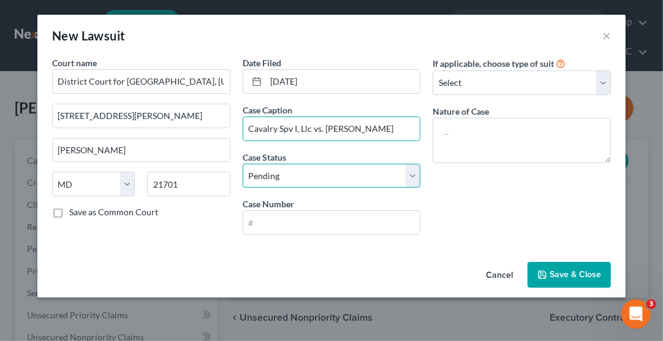
click at [343, 173] on select "Select Pending On Appeal Concluded" at bounding box center [332, 176] width 178 height 25
click at [243, 164] on select "Select Pending On Appeal Concluded" at bounding box center [332, 176] width 178 height 25
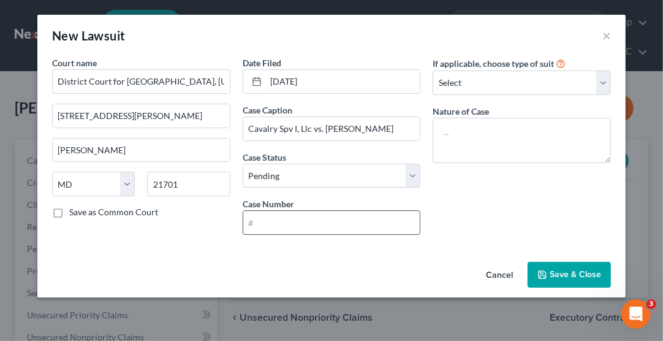
click at [310, 223] on input "text" at bounding box center [331, 222] width 177 height 23
type input "D-111-CV-25-007714"
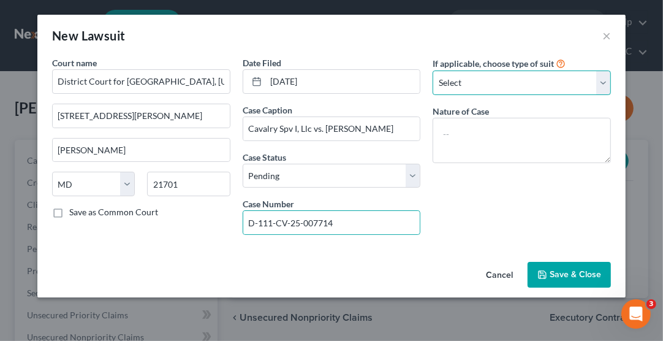
click at [484, 81] on select "Select Repossession Garnishment Foreclosure Attached, Seized, Or Levied Other" at bounding box center [522, 83] width 178 height 25
select select "4"
click at [433, 71] on select "Select Repossession Garnishment Foreclosure Attached, Seized, Or Levied Other" at bounding box center [522, 83] width 178 height 25
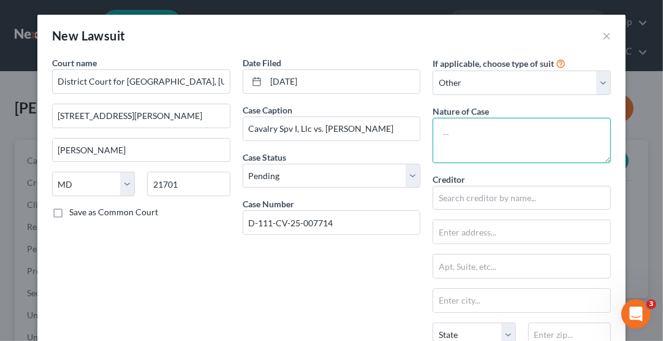
click at [483, 134] on textarea at bounding box center [522, 140] width 178 height 45
type textarea "Contract - Small Claims Consumer Debt - Assigned"
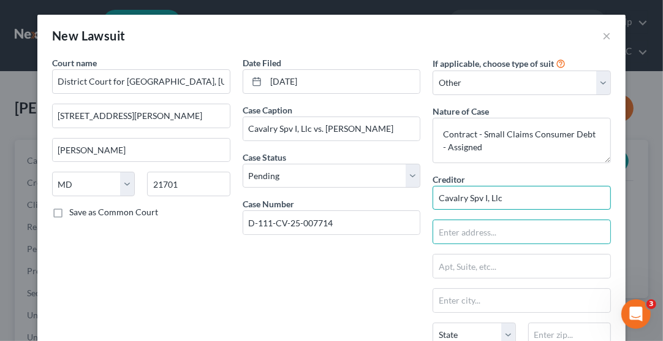
click at [518, 200] on input "Cavalry Spv I, Llc" at bounding box center [522, 198] width 178 height 25
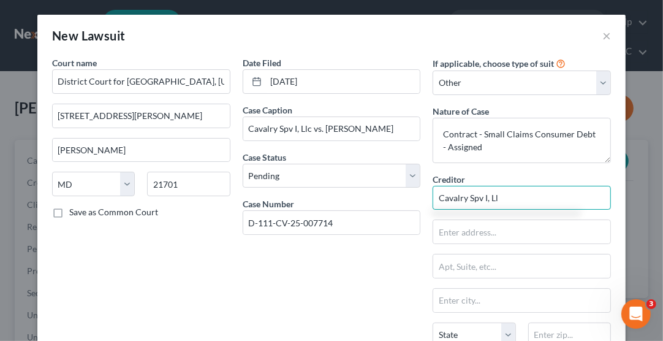
type input "Cavalry Spv I, Llc"
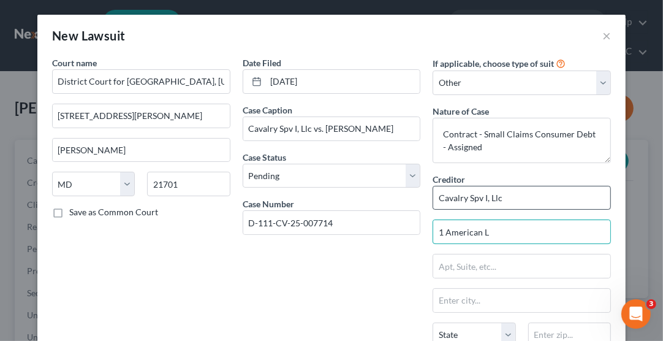
type input "1 American Lane"
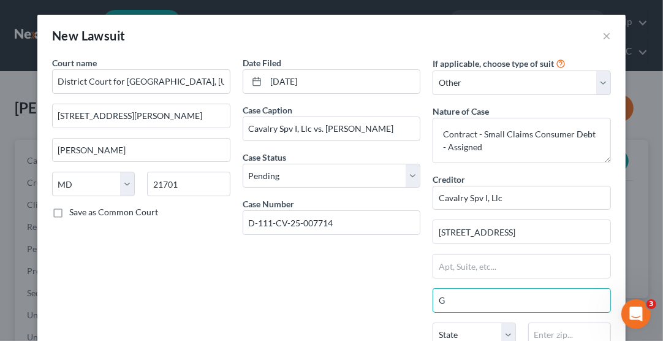
type input "Greenwich"
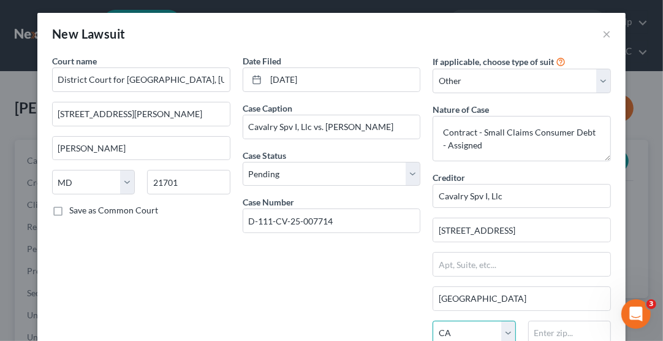
select select "6"
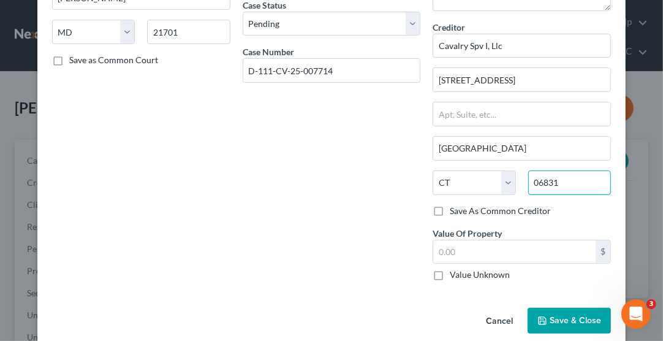
scroll to position [164, 0]
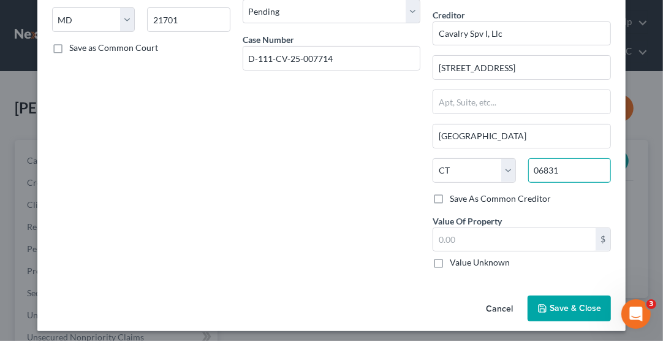
type input "06831"
click at [550, 307] on span "Save & Close" at bounding box center [576, 308] width 52 height 10
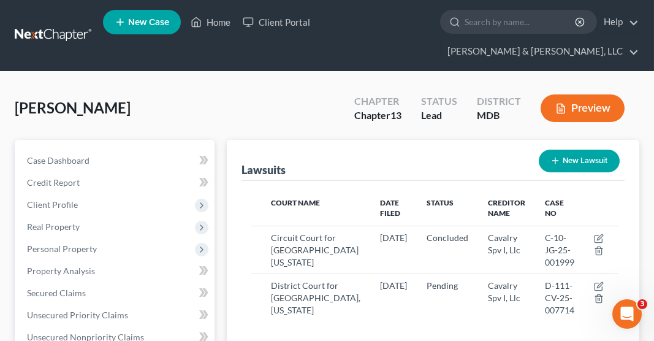
click at [570, 150] on button "New Lawsuit" at bounding box center [579, 161] width 81 height 23
select select "0"
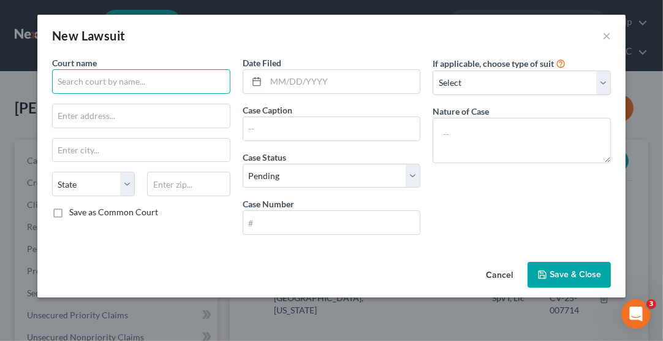
click at [177, 78] on input "text" at bounding box center [141, 81] width 178 height 25
type input "c"
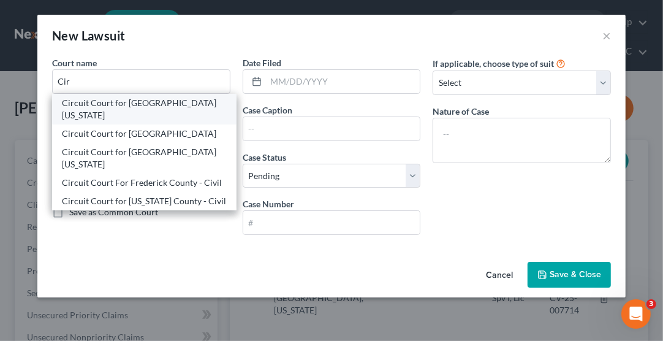
click at [170, 118] on div "Circuit Court for Frederick County Maryland" at bounding box center [144, 109] width 165 height 25
type input "Circuit Court for Frederick County Maryland"
type input "100 W. Patrick St."
type input "Frederick"
select select "21"
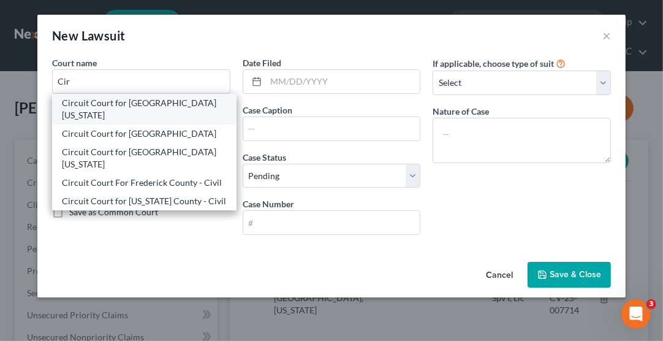
type input "21701"
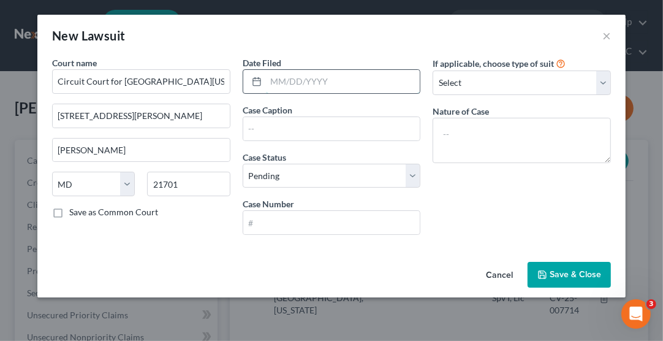
click at [284, 80] on input "text" at bounding box center [343, 81] width 155 height 23
type input "01/18/2024"
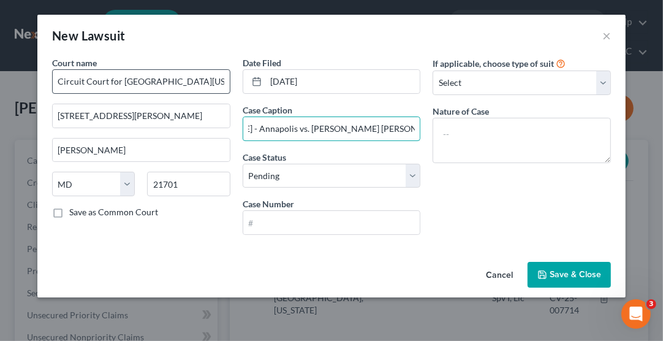
scroll to position [0, 99]
type input "Comptroller of Maryland - Annapolis vs. James Gonzalez Simmons, et al."
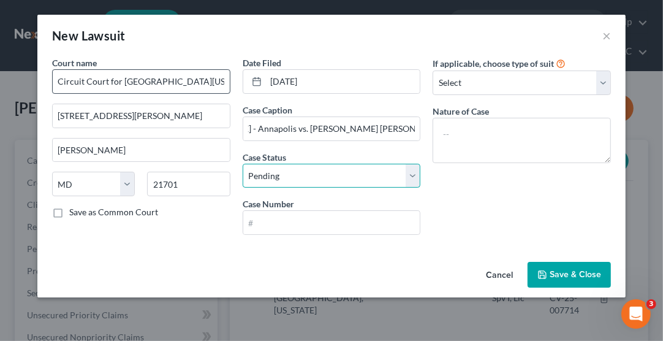
scroll to position [0, 0]
select select "2"
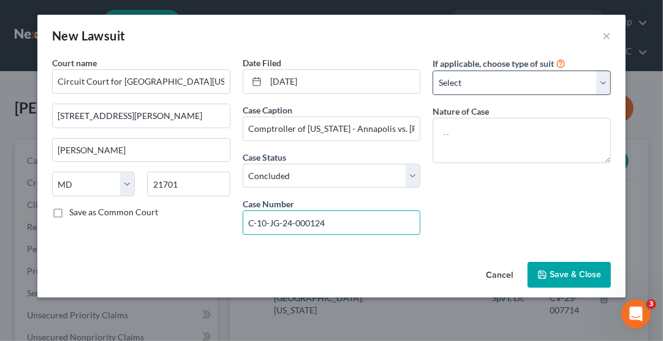
type input "C-10-JG-24-000124"
click at [481, 83] on select "Select Repossession Garnishment Foreclosure Attached, Seized, Or Levied Other" at bounding box center [522, 83] width 178 height 25
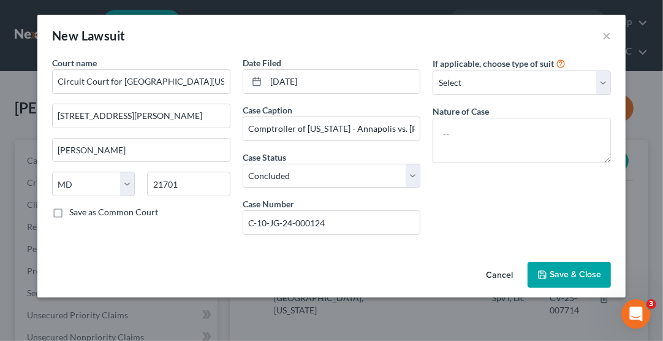
click at [483, 207] on div "If applicable, choose type of suit Select Repossession Garnishment Foreclosure …" at bounding box center [522, 150] width 191 height 188
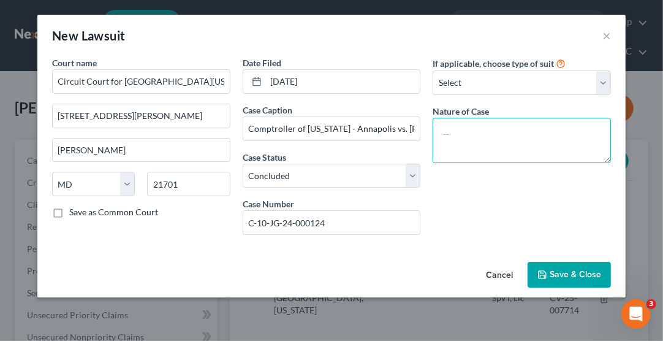
click at [505, 137] on textarea at bounding box center [522, 140] width 178 height 45
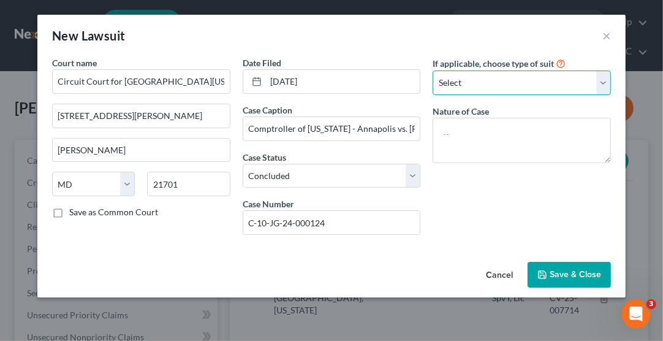
click at [524, 92] on select "Select Repossession Garnishment Foreclosure Attached, Seized, Or Levied Other" at bounding box center [522, 83] width 178 height 25
select select "4"
click at [433, 71] on select "Select Repossession Garnishment Foreclosure Attached, Seized, Or Levied Other" at bounding box center [522, 83] width 178 height 25
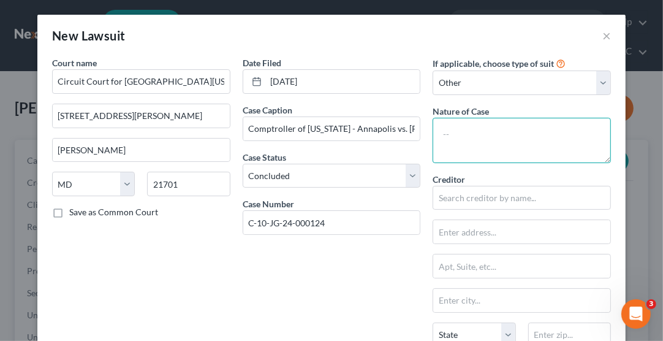
click at [494, 137] on textarea at bounding box center [522, 140] width 178 height 45
type textarea "Judgment - State Tax Lien"
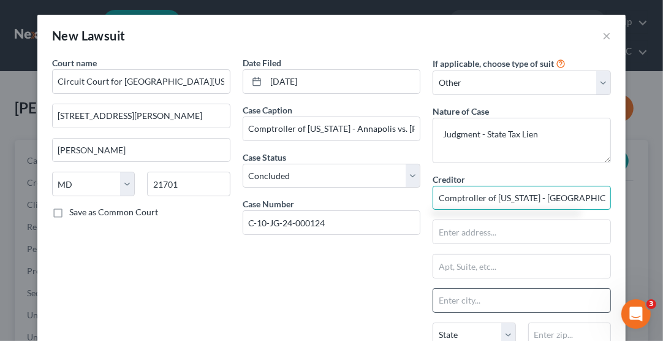
type input "Comptroller of Maryland - Annapolis"
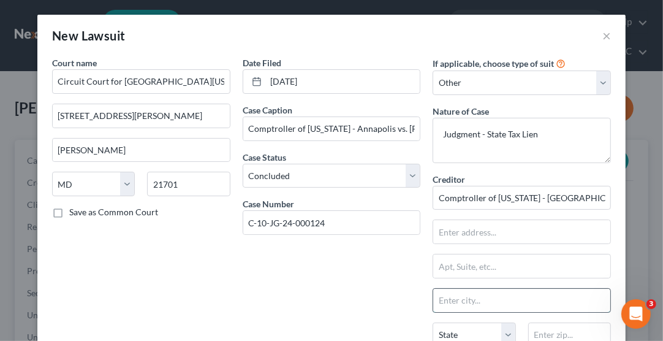
click at [470, 304] on input "text" at bounding box center [521, 300] width 177 height 23
type input "Annapolis"
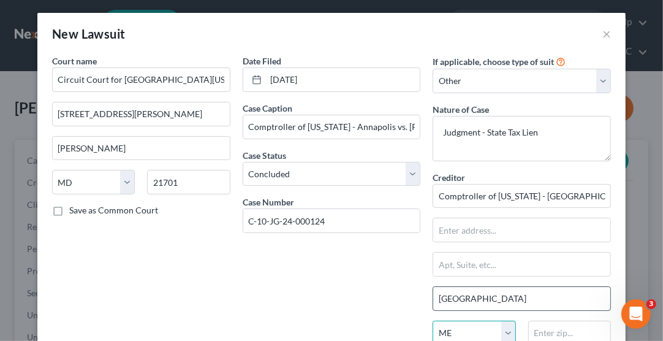
select select "21"
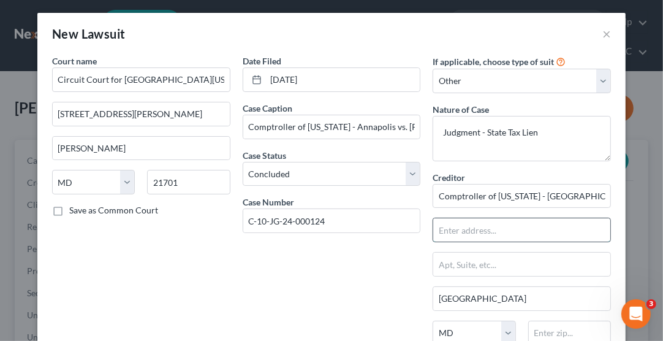
click at [472, 234] on input "text" at bounding box center [521, 229] width 177 height 23
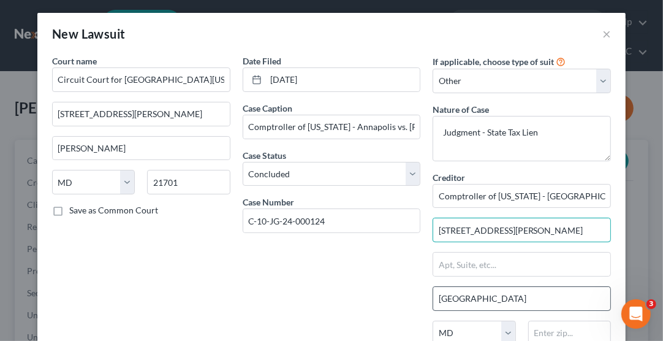
type input "108 Carroll Street"
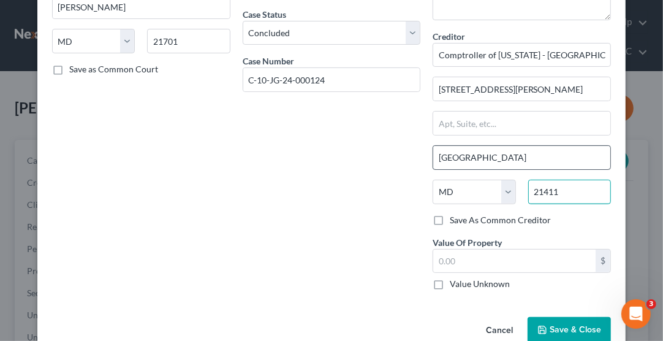
scroll to position [164, 0]
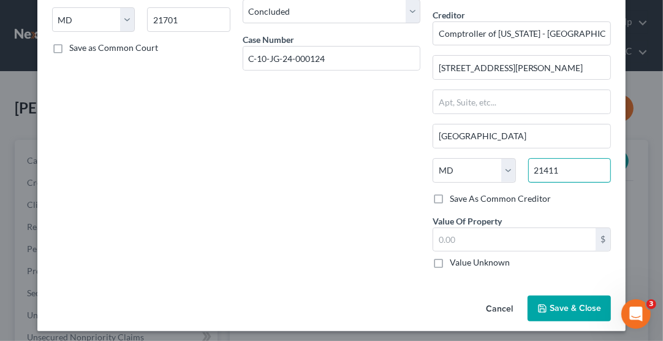
type input "21411"
click at [565, 308] on span "Save & Close" at bounding box center [576, 308] width 52 height 10
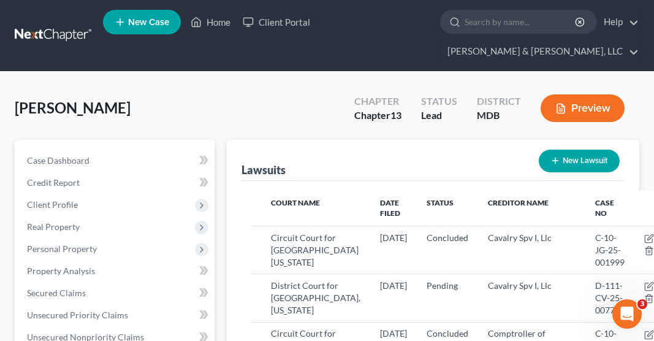
click at [565, 150] on button "New Lawsuit" at bounding box center [579, 161] width 81 height 23
select select "0"
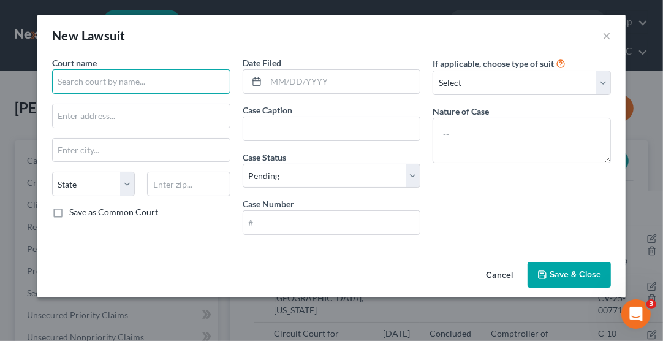
click at [117, 81] on input "text" at bounding box center [141, 81] width 178 height 25
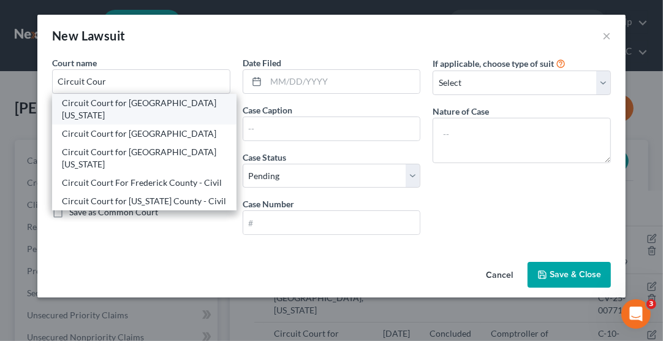
click at [168, 110] on div "Circuit Court for Frederick County Maryland" at bounding box center [144, 109] width 165 height 25
type input "Circuit Court for Frederick County Maryland"
type input "100 W. Patrick St."
type input "Frederick"
select select "21"
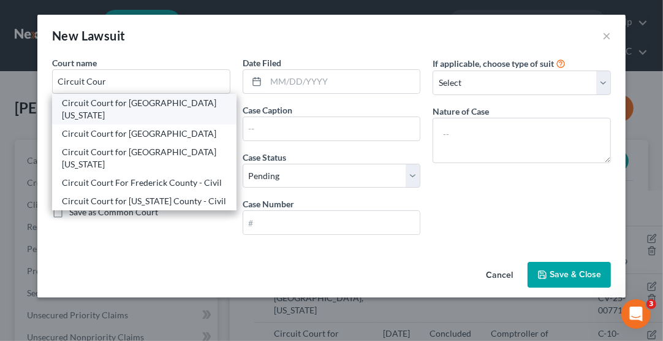
type input "21701"
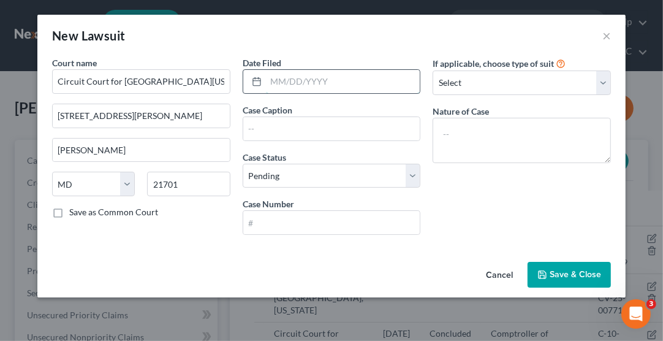
click at [285, 80] on input "text" at bounding box center [343, 81] width 155 height 23
type input "2"
type input "02/28/2025"
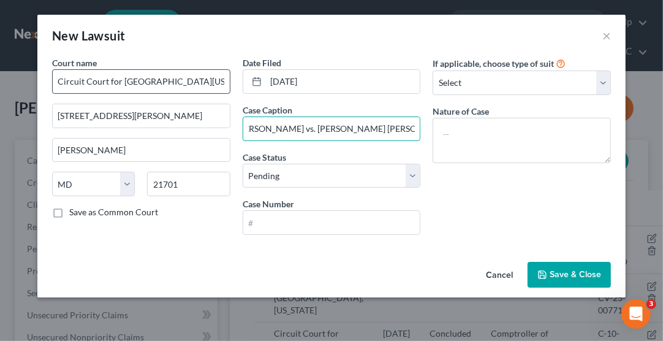
scroll to position [0, 14]
type input "Robert James vs. James Gonzalez Simmons, et al."
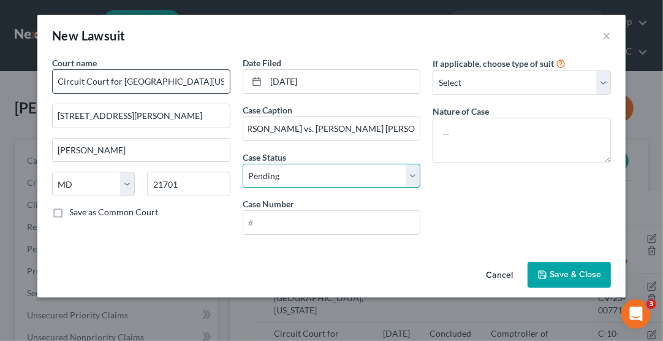
scroll to position [0, 0]
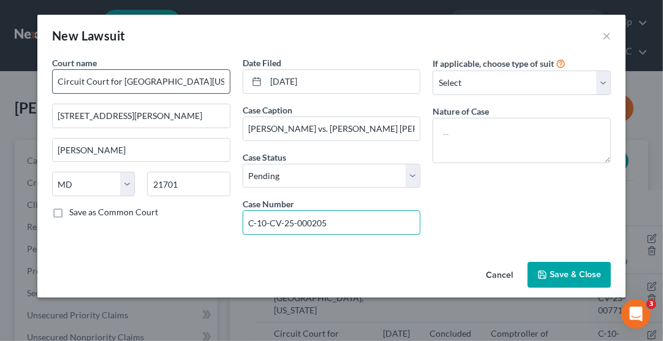
type input "C-10-CV-25-000205"
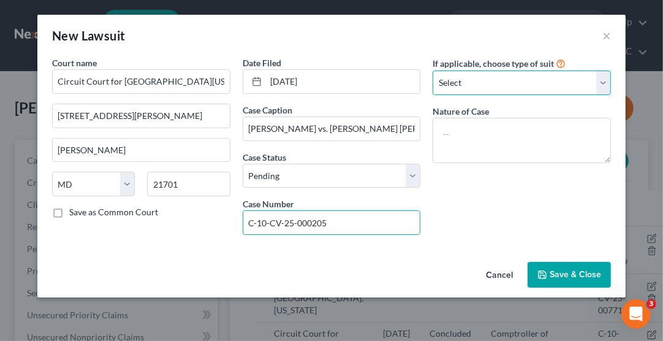
click at [473, 80] on select "Select Repossession Garnishment Foreclosure Attached, Seized, Or Levied Other" at bounding box center [522, 83] width 178 height 25
select select "2"
click at [433, 71] on select "Select Repossession Garnishment Foreclosure Attached, Seized, Or Levied Other" at bounding box center [522, 83] width 178 height 25
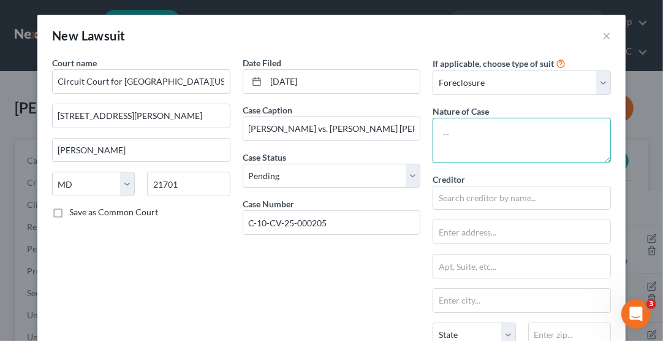
click at [494, 135] on textarea at bounding box center [522, 140] width 178 height 45
type textarea "Foreclosure - Residential"
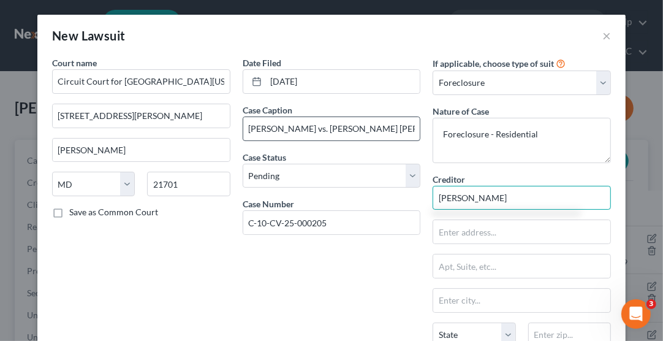
type input "Robert A. Jones"
click at [293, 129] on input "Robert James vs. James Gonzalez Simmons, et al." at bounding box center [331, 128] width 177 height 23
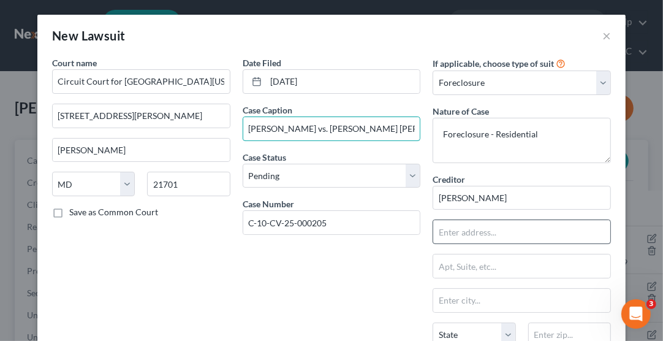
type input "Robert Jones vs. James Gonzalez Simmons, et al."
click at [467, 233] on input "text" at bounding box center [521, 231] width 177 height 23
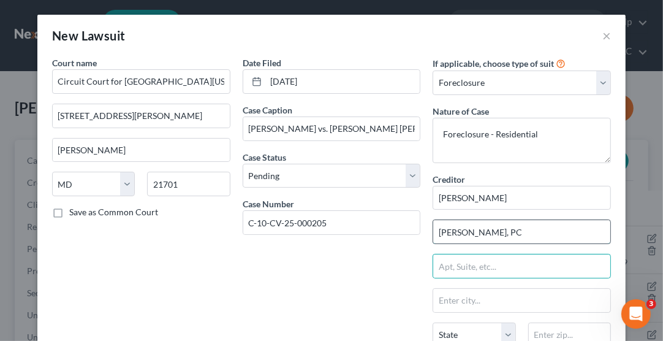
click at [517, 229] on input "Samuel I White, PC" at bounding box center [521, 231] width 177 height 23
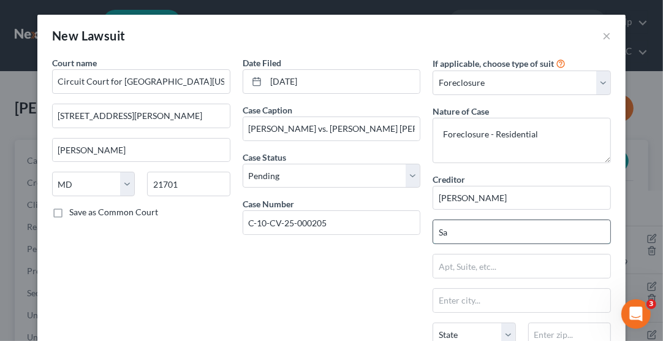
type input "S"
type input "6100 Executive Blvd."
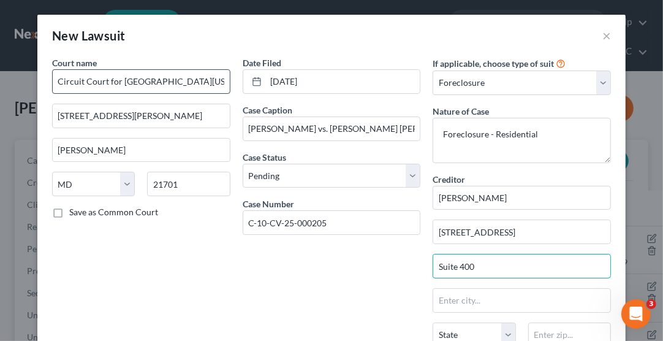
type input "Suite 400"
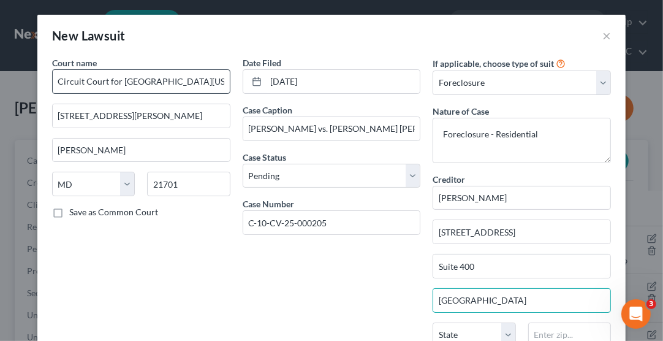
type input "Rockville"
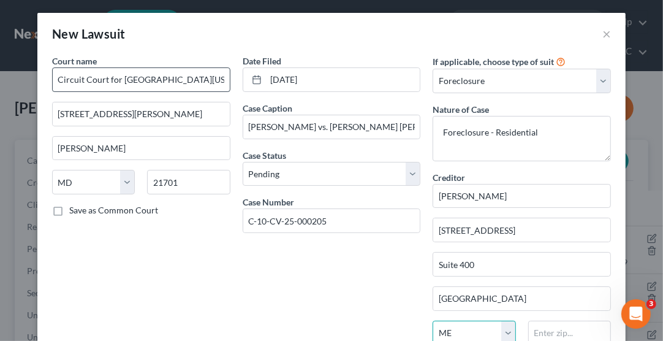
select select "21"
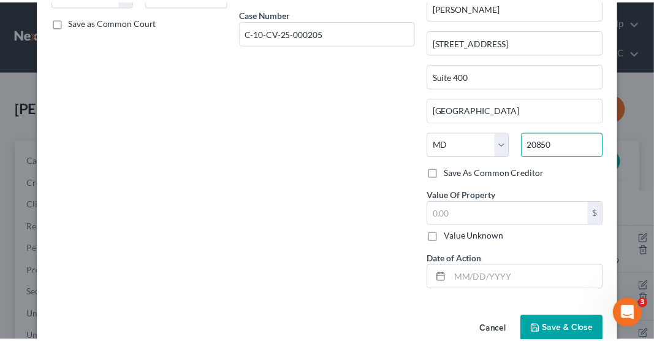
scroll to position [196, 0]
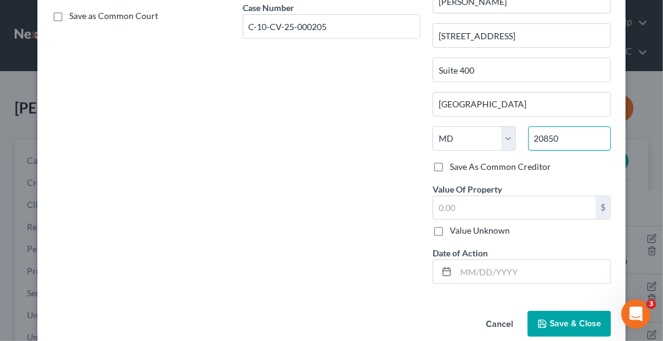
type input "20850"
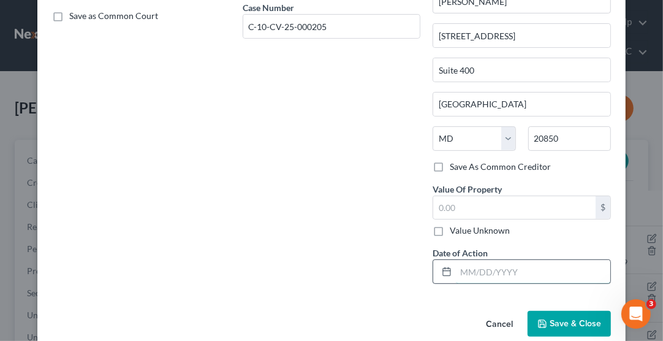
click at [503, 267] on input "text" at bounding box center [533, 271] width 155 height 23
type input "09/16/2025"
click at [552, 323] on span "Save & Close" at bounding box center [576, 323] width 52 height 10
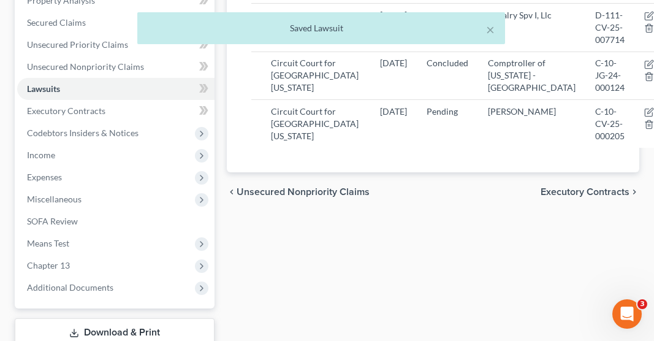
scroll to position [271, 0]
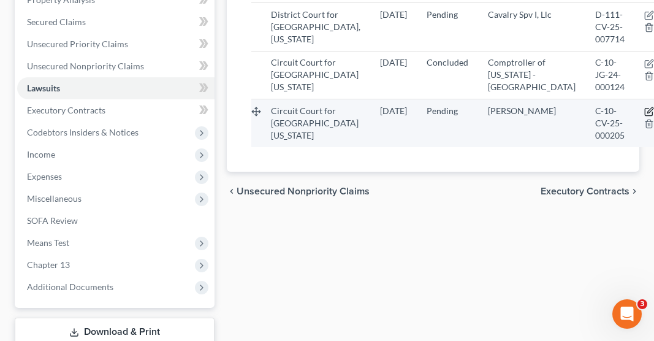
click at [644, 116] on icon "button" at bounding box center [649, 112] width 10 height 10
select select "21"
select select "0"
select select "2"
select select "21"
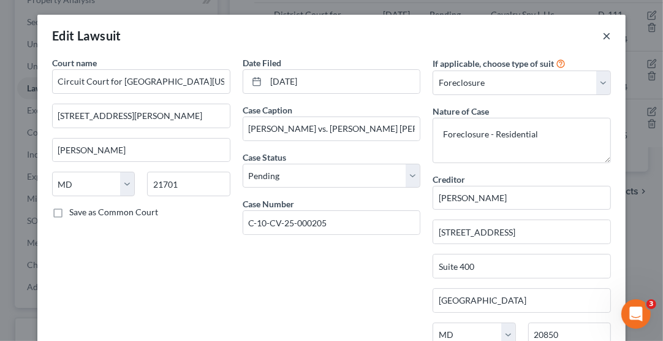
click at [603, 36] on button "×" at bounding box center [607, 35] width 9 height 15
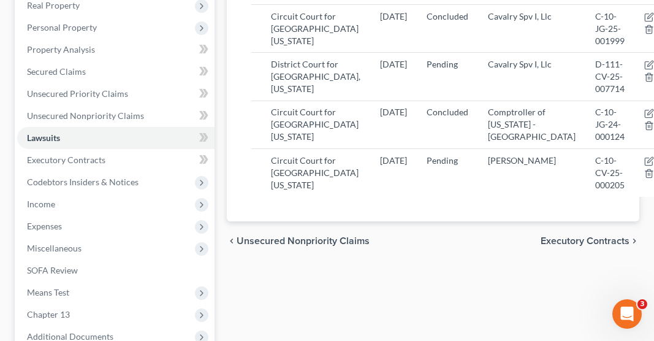
scroll to position [0, 0]
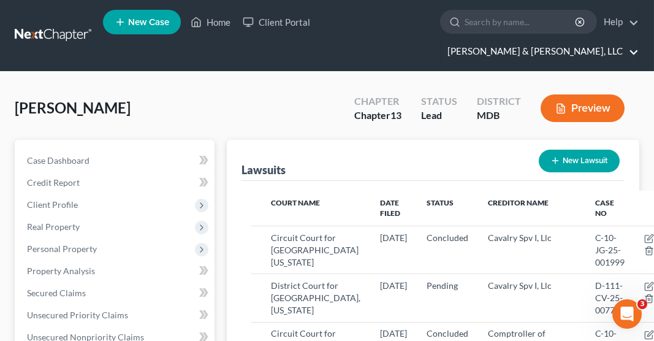
click at [596, 40] on link "Russell & Heffner, LLC" at bounding box center [539, 51] width 197 height 22
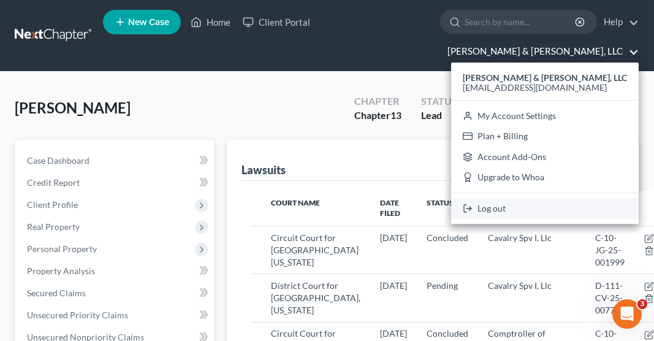
click at [563, 198] on link "Log out" at bounding box center [545, 208] width 188 height 21
